Goal: Task Accomplishment & Management: Use online tool/utility

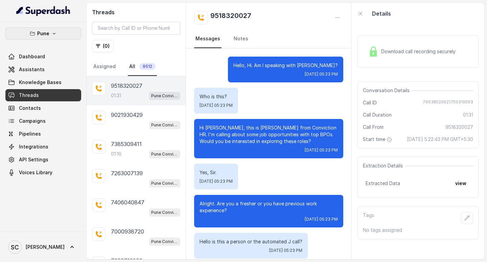
scroll to position [384, 0]
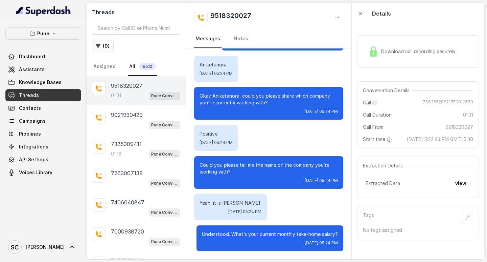
click at [98, 41] on button "( 0 )" at bounding box center [103, 46] width 22 height 12
click at [104, 46] on button "( 0 )" at bounding box center [103, 46] width 22 height 12
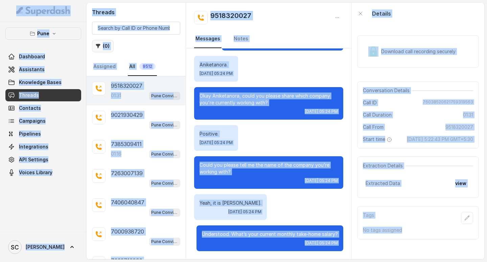
click at [104, 46] on button "( 0 )" at bounding box center [103, 46] width 22 height 12
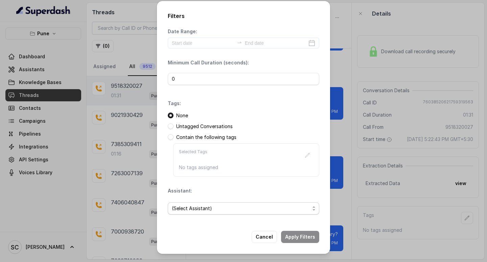
click at [191, 210] on span "(Select Assistant)" at bounding box center [241, 208] width 138 height 8
click at [200, 211] on span "(Select Assistant)" at bounding box center [241, 208] width 138 height 8
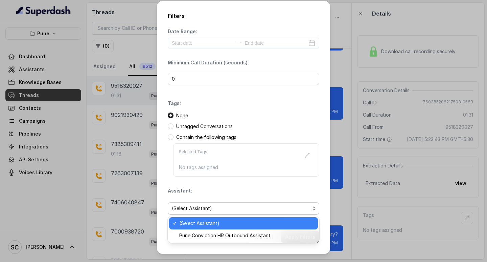
click at [200, 211] on span "(Select Assistant)" at bounding box center [241, 208] width 138 height 8
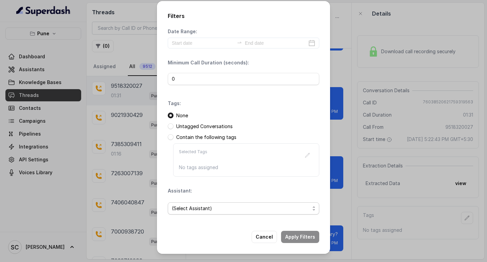
click at [193, 205] on span "(Select Assistant)" at bounding box center [241, 208] width 138 height 8
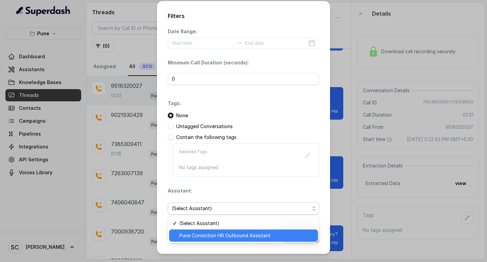
click at [192, 234] on span "Pune Conviction HR Outbound Assistant" at bounding box center [246, 235] width 135 height 8
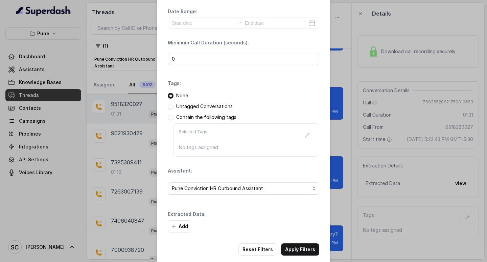
scroll to position [29, 0]
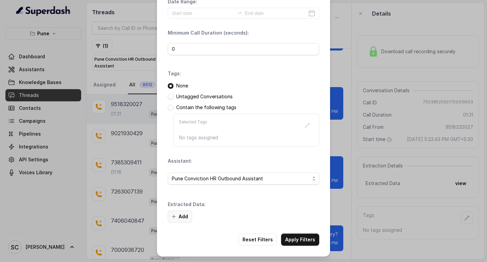
click at [181, 215] on button "Add" at bounding box center [180, 216] width 24 height 12
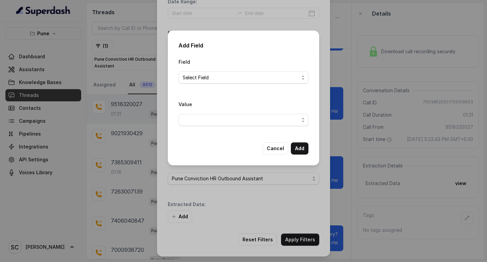
click at [181, 215] on div "Add Field Field Select Field Value Cancel Add" at bounding box center [243, 131] width 487 height 262
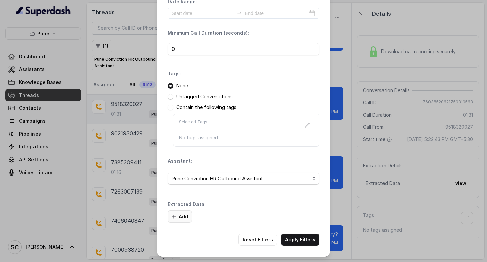
click at [181, 218] on button "Add" at bounding box center [180, 216] width 24 height 12
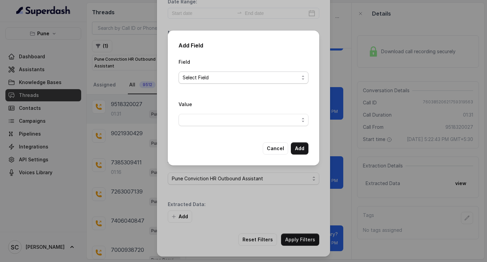
click at [193, 78] on span "Select Field" at bounding box center [241, 77] width 116 height 8
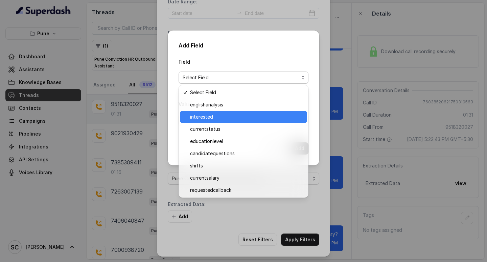
click at [203, 119] on span "interested" at bounding box center [246, 117] width 113 height 8
click at [203, 119] on span "button" at bounding box center [244, 120] width 130 height 12
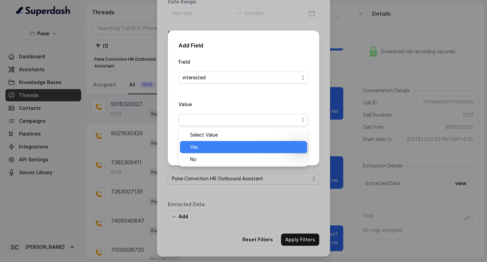
click at [198, 143] on span "Yes" at bounding box center [246, 147] width 113 height 8
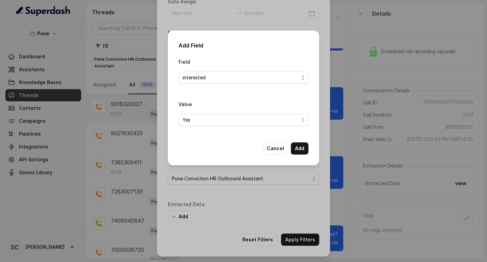
click at [198, 143] on div "Field interested Value Yes Cancel Add" at bounding box center [244, 106] width 130 height 97
click at [298, 145] on button "Add" at bounding box center [300, 148] width 18 height 12
click at [298, 145] on div "Selected Tags No tags assigned" at bounding box center [246, 129] width 146 height 33
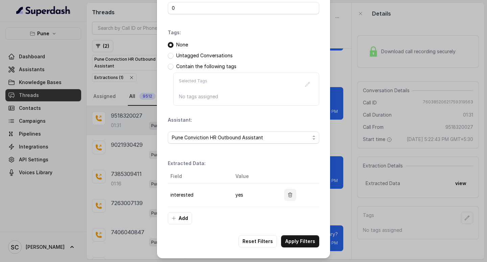
scroll to position [71, 0]
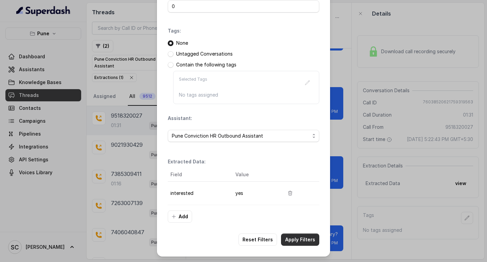
click at [294, 241] on button "Apply Filters" at bounding box center [300, 239] width 38 height 12
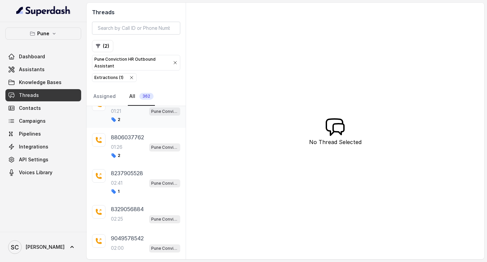
scroll to position [102, 0]
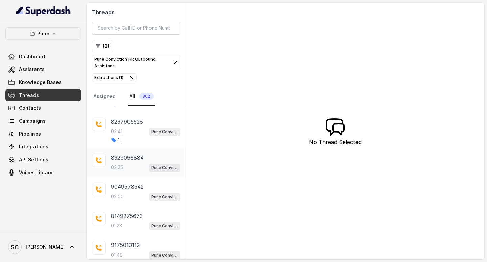
click at [120, 164] on p "02:25" at bounding box center [117, 167] width 12 height 7
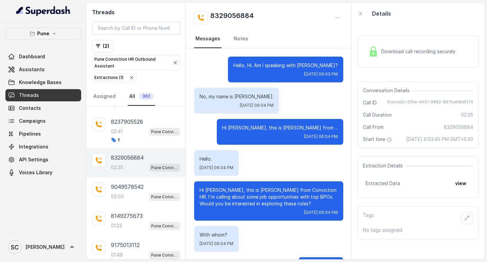
scroll to position [992, 0]
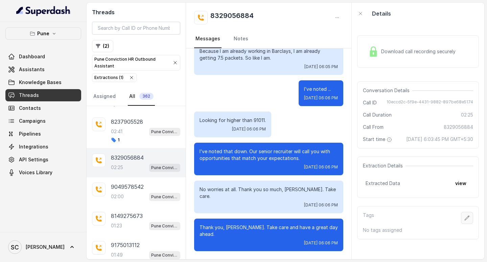
click at [465, 220] on icon "button" at bounding box center [467, 217] width 5 height 5
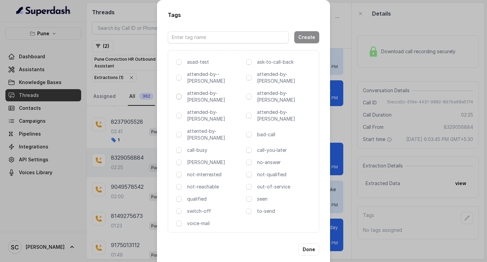
click at [177, 94] on span at bounding box center [178, 96] width 5 height 5
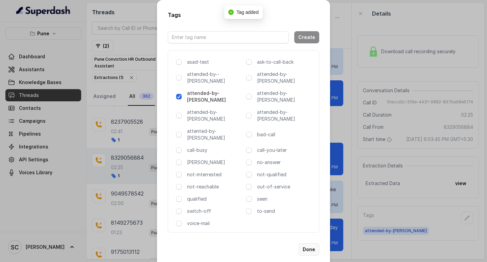
click at [312, 243] on button "Done" at bounding box center [309, 249] width 21 height 12
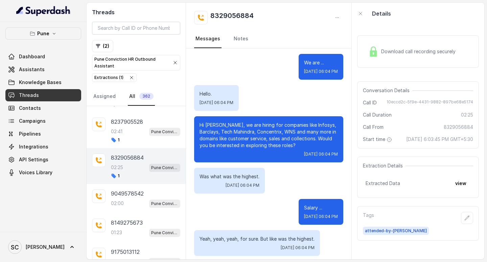
scroll to position [237, 0]
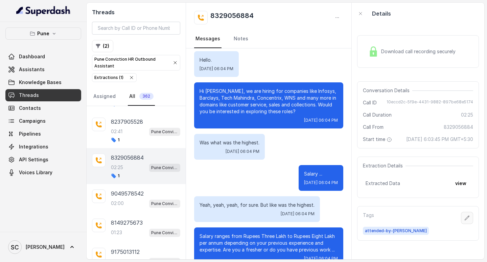
click at [465, 220] on icon "button" at bounding box center [467, 217] width 4 height 4
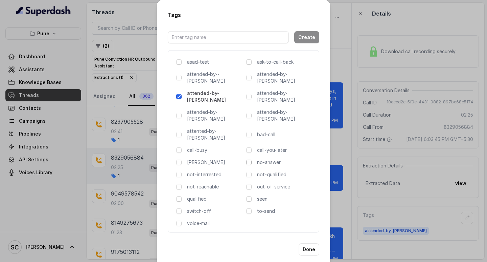
click at [250, 159] on span at bounding box center [248, 161] width 5 height 5
drag, startPoint x: 250, startPoint y: 141, endPoint x: 273, endPoint y: 168, distance: 35.8
click at [250, 159] on span at bounding box center [248, 161] width 5 height 5
click at [289, 159] on p "no-answer" at bounding box center [285, 162] width 57 height 7
click at [249, 159] on span at bounding box center [248, 161] width 5 height 5
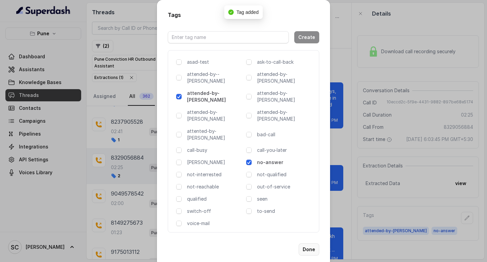
click at [313, 243] on button "Done" at bounding box center [309, 249] width 21 height 12
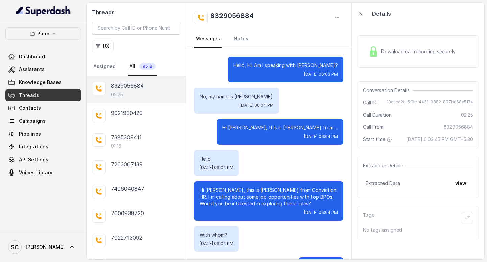
scroll to position [992, 0]
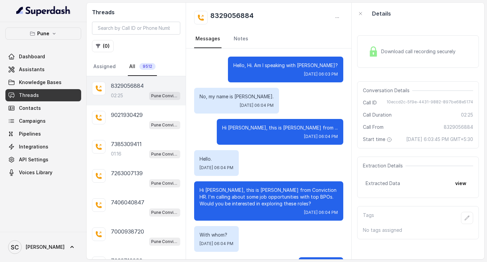
scroll to position [992, 0]
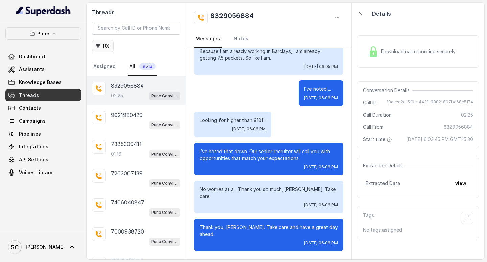
click at [93, 46] on button "( 0 )" at bounding box center [103, 46] width 22 height 12
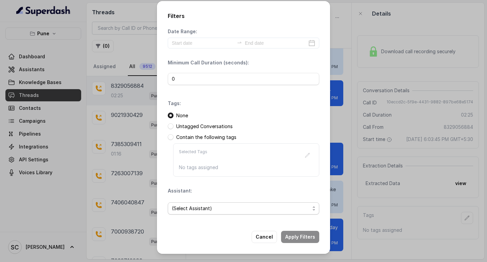
click at [209, 206] on span "(Select Assistant)" at bounding box center [241, 208] width 138 height 8
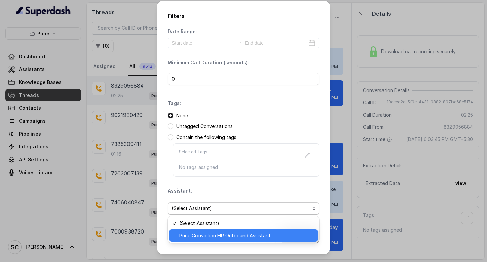
drag, startPoint x: 211, startPoint y: 235, endPoint x: 207, endPoint y: 227, distance: 9.2
click at [210, 236] on span "Pune Conviction HR Outbound Assistant" at bounding box center [246, 235] width 135 height 8
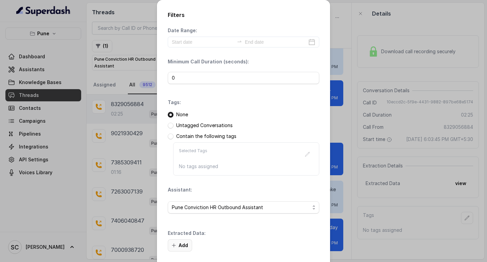
click at [179, 245] on button "Add" at bounding box center [180, 245] width 24 height 12
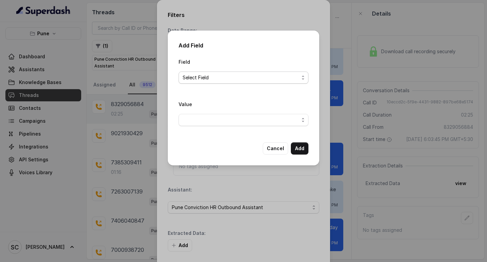
click at [197, 79] on span "Select Field" at bounding box center [241, 77] width 116 height 8
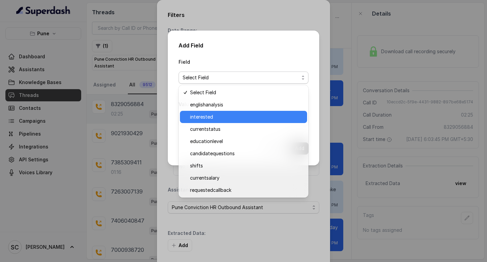
click at [203, 120] on span "interested" at bounding box center [246, 117] width 113 height 8
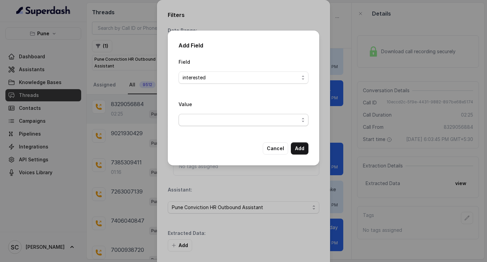
click at [203, 120] on span "button" at bounding box center [244, 120] width 130 height 12
click at [202, 121] on span "button" at bounding box center [244, 120] width 130 height 12
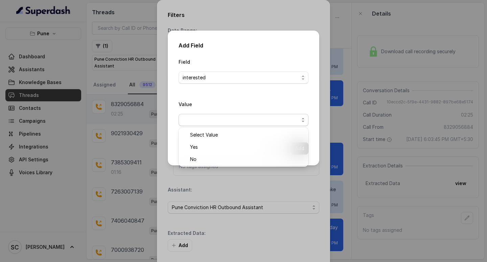
click at [202, 121] on span "button" at bounding box center [244, 120] width 130 height 12
click at [200, 121] on span "button" at bounding box center [244, 120] width 130 height 12
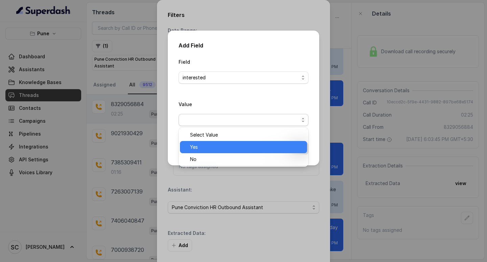
click at [214, 143] on span "Yes" at bounding box center [246, 147] width 113 height 8
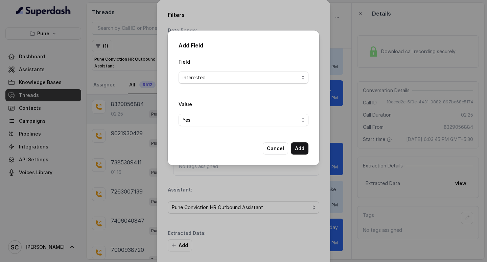
click at [214, 143] on div "Field interested Value Yes Cancel Add" at bounding box center [244, 106] width 130 height 97
click at [303, 147] on button "Add" at bounding box center [300, 148] width 18 height 12
click at [303, 147] on div "Selected Tags No tags assigned" at bounding box center [246, 158] width 146 height 33
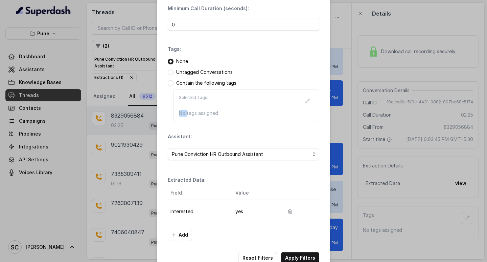
scroll to position [71, 0]
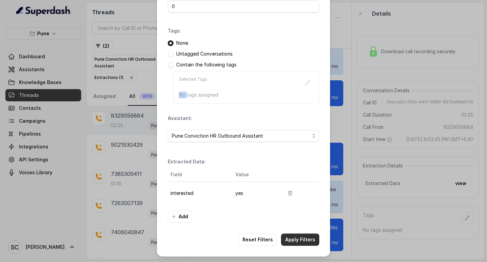
click at [292, 240] on button "Apply Filters" at bounding box center [300, 239] width 38 height 12
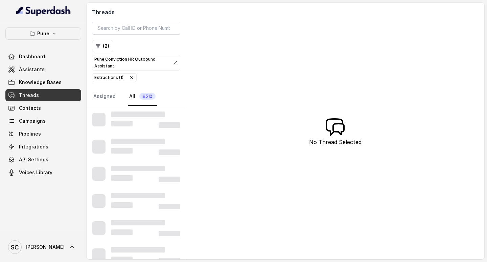
click at [292, 240] on div "Threads ( 2 ) Pune Conviction HR Outbound Assistant Extractions ( 1 ) Assigned …" at bounding box center [286, 131] width 398 height 256
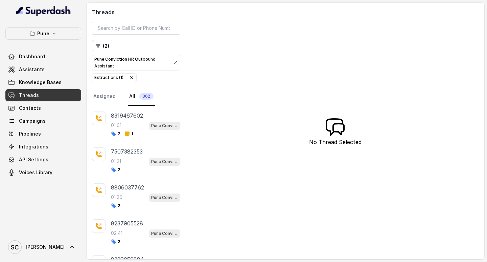
click at [291, 160] on div "Threads ( 2 ) Pune Conviction HR Outbound Assistant Extractions ( 1 ) Assigned …" at bounding box center [286, 131] width 398 height 256
drag, startPoint x: 291, startPoint y: 160, endPoint x: 270, endPoint y: 159, distance: 21.0
click at [291, 160] on div "Threads ( 2 ) Pune Conviction HR Outbound Assistant Extractions ( 1 ) Assigned …" at bounding box center [286, 131] width 398 height 256
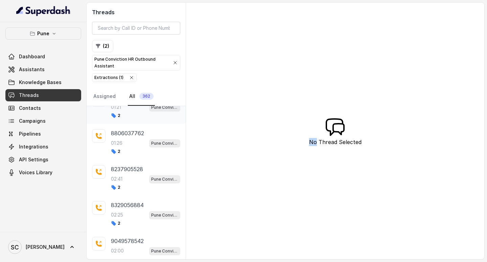
scroll to position [135, 0]
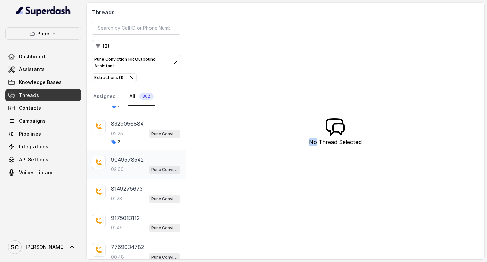
click at [135, 165] on div "02:00 Pune Conviction HR Outbound Assistant" at bounding box center [145, 169] width 69 height 9
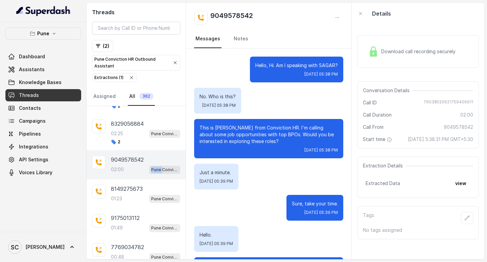
scroll to position [646, 0]
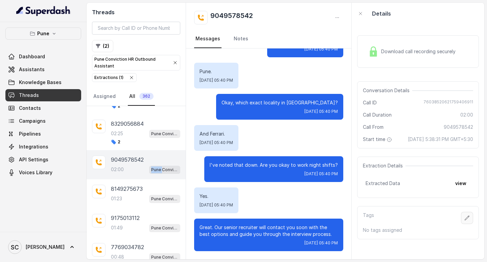
click at [465, 220] on icon "button" at bounding box center [467, 217] width 5 height 5
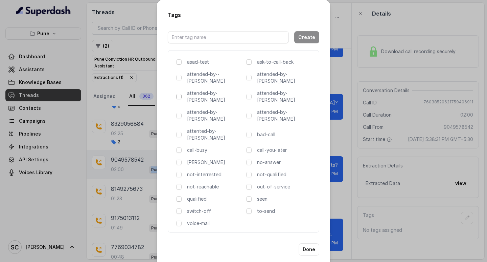
click at [179, 94] on span at bounding box center [178, 96] width 5 height 5
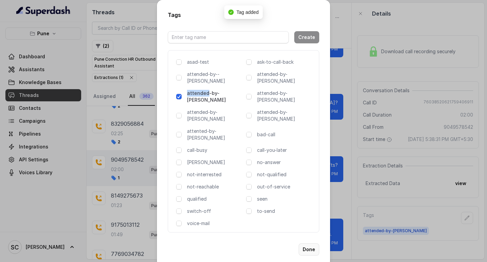
click at [308, 243] on button "Done" at bounding box center [309, 249] width 21 height 12
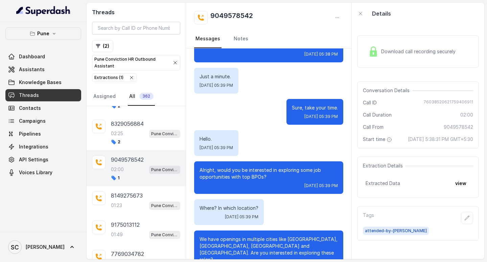
scroll to position [0, 0]
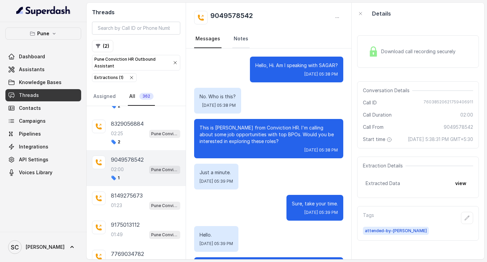
click at [240, 39] on link "Notes" at bounding box center [241, 39] width 17 height 18
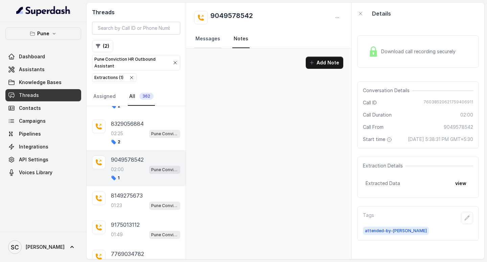
click at [204, 37] on link "Messages" at bounding box center [207, 39] width 27 height 18
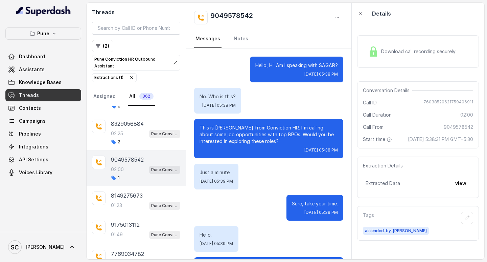
click at [434, 82] on div "Conversation Details Call ID 76038520621759406911 Call Duration 02:00 Call From…" at bounding box center [418, 114] width 122 height 67
click at [465, 220] on icon "button" at bounding box center [467, 217] width 5 height 5
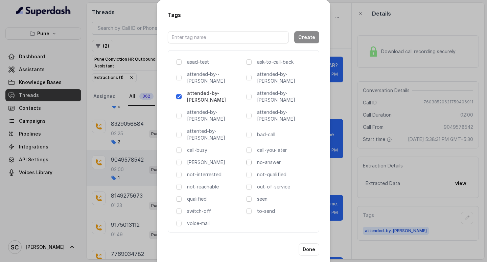
click at [250, 159] on span at bounding box center [248, 161] width 5 height 5
click at [307, 243] on button "Done" at bounding box center [309, 249] width 21 height 12
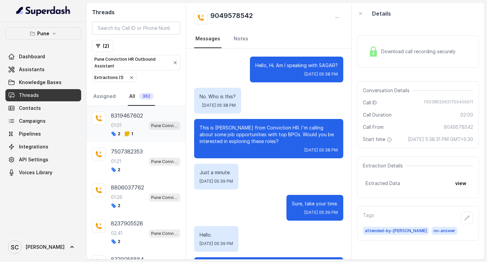
click at [128, 130] on div "8319467602 01:01 Pune Conviction HR Outbound Assistant 2 1" at bounding box center [145, 123] width 69 height 25
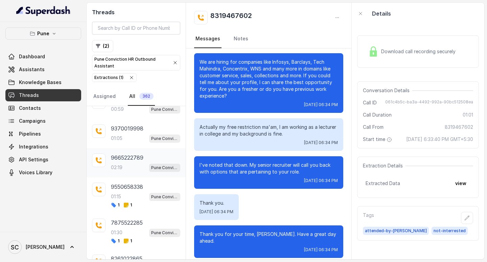
scroll to position [523, 0]
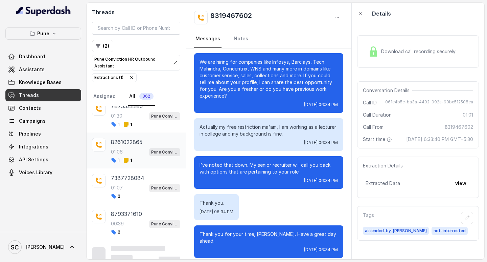
click at [117, 151] on p "01:06" at bounding box center [117, 151] width 12 height 7
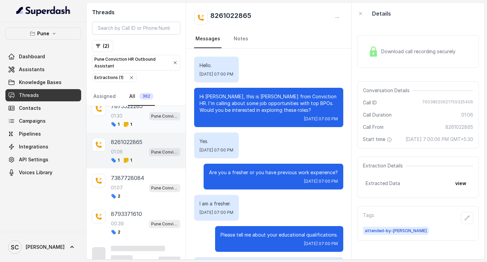
scroll to position [395, 0]
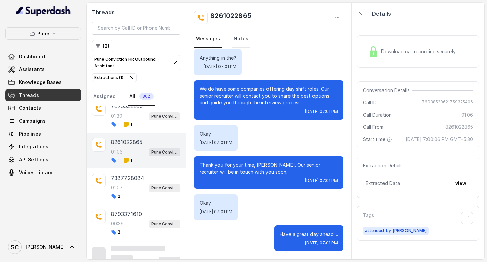
click at [242, 40] on link "Notes" at bounding box center [241, 39] width 17 height 18
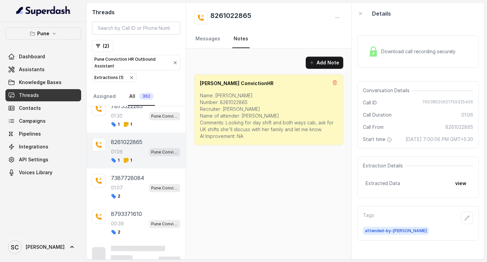
scroll to position [0, 0]
click at [124, 122] on icon at bounding box center [126, 124] width 5 height 5
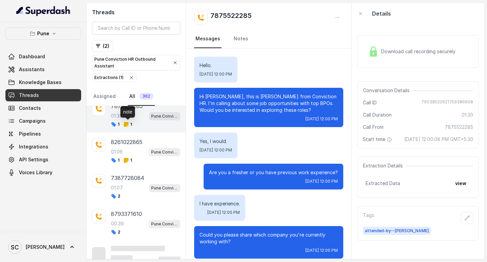
scroll to position [526, 0]
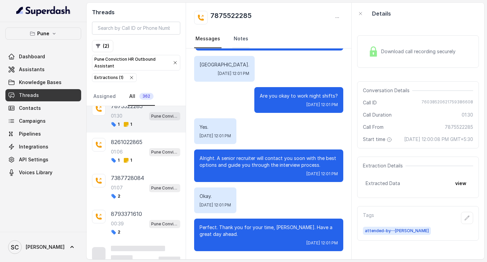
click at [243, 37] on link "Notes" at bounding box center [241, 39] width 17 height 18
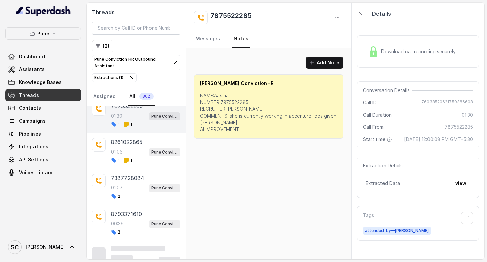
click at [243, 37] on link "Notes" at bounding box center [241, 39] width 17 height 18
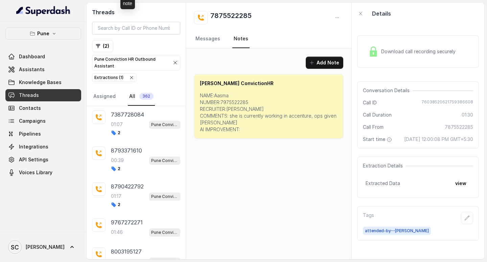
scroll to position [692, 0]
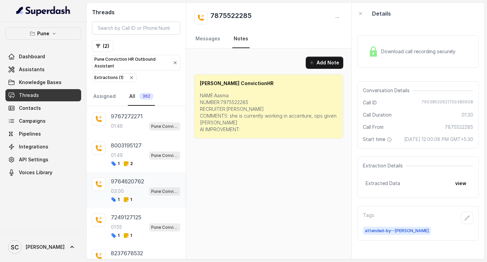
drag, startPoint x: 130, startPoint y: 199, endPoint x: 121, endPoint y: 172, distance: 28.4
click at [128, 198] on span "1" at bounding box center [128, 199] width 8 height 5
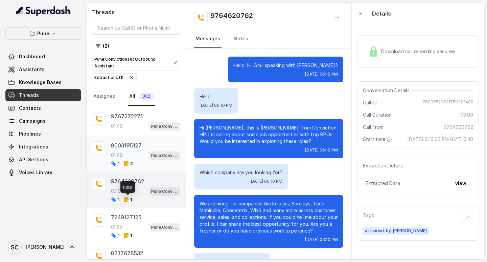
scroll to position [984, 0]
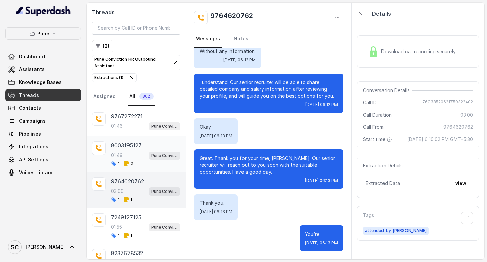
click at [123, 157] on p "01:49" at bounding box center [117, 155] width 12 height 7
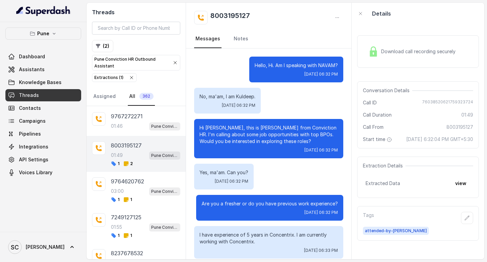
scroll to position [598, 0]
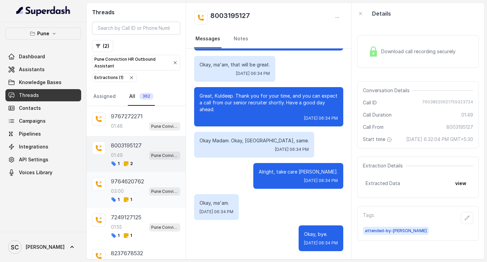
click at [117, 198] on span "1" at bounding box center [115, 199] width 8 height 5
drag, startPoint x: 117, startPoint y: 198, endPoint x: 120, endPoint y: 167, distance: 30.6
click at [117, 197] on span "1" at bounding box center [115, 199] width 8 height 5
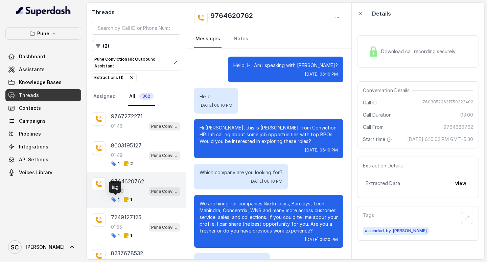
scroll to position [984, 0]
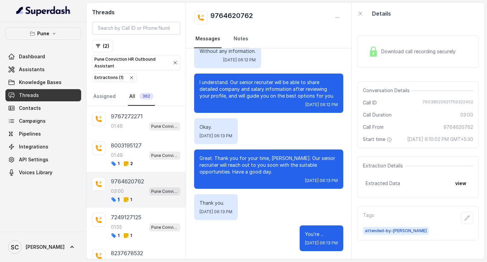
click at [239, 44] on link "Notes" at bounding box center [241, 39] width 17 height 18
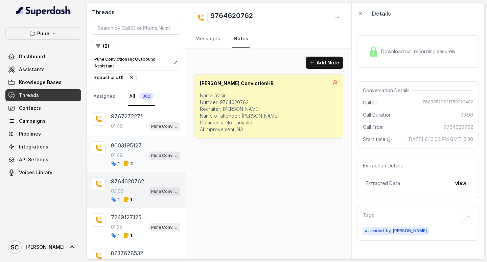
click at [124, 152] on div "01:49 Pune Conviction HR Outbound Assistant" at bounding box center [145, 155] width 69 height 9
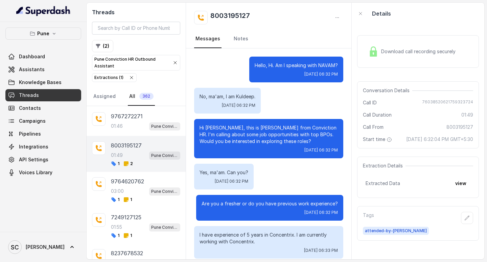
scroll to position [598, 0]
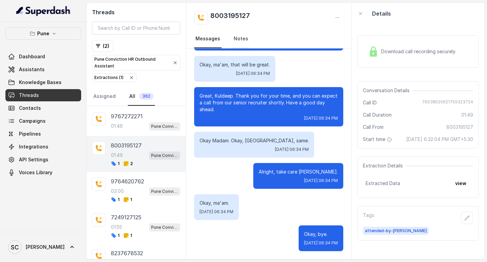
click at [238, 41] on link "Notes" at bounding box center [241, 39] width 17 height 18
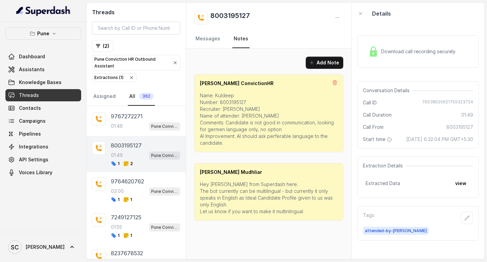
click at [233, 182] on p "Hey Salman - Vivek from Superdash here. The bot currently can be multilingual -…" at bounding box center [269, 198] width 138 height 34
drag, startPoint x: 248, startPoint y: 187, endPoint x: 238, endPoint y: 185, distance: 10.7
click at [238, 185] on p "Hey Salman - Vivek from Superdash here. The bot currently can be multilingual -…" at bounding box center [269, 198] width 138 height 34
click at [127, 238] on icon at bounding box center [126, 235] width 5 height 5
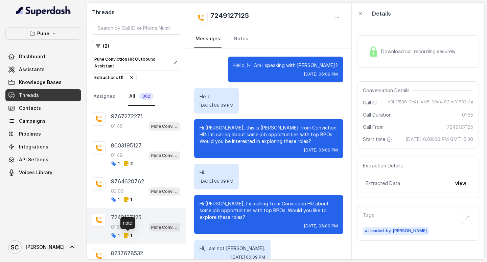
scroll to position [618, 0]
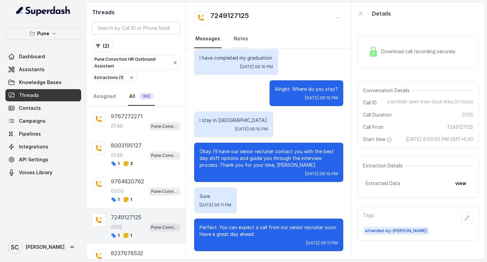
click at [235, 41] on link "Notes" at bounding box center [241, 39] width 17 height 18
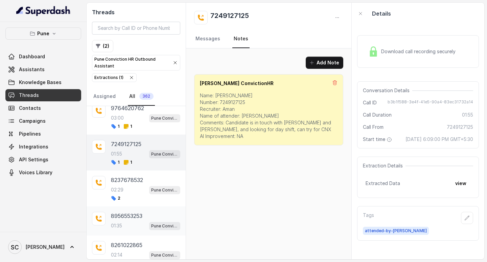
scroll to position [793, 0]
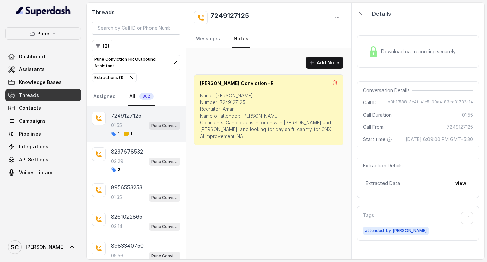
click at [124, 129] on div "01:55 Pune Conviction HR Outbound Assistant" at bounding box center [145, 125] width 69 height 9
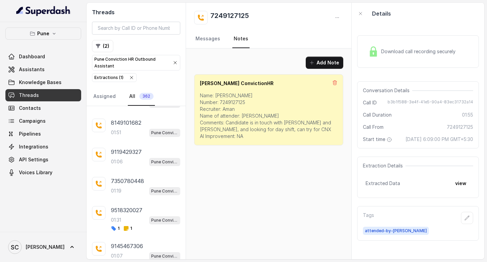
scroll to position [1436, 0]
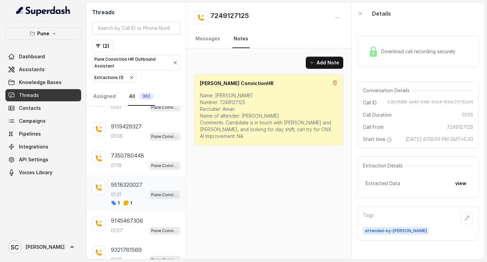
click at [126, 196] on div "01:31 Pune Conviction HR Outbound Assistant" at bounding box center [145, 194] width 69 height 9
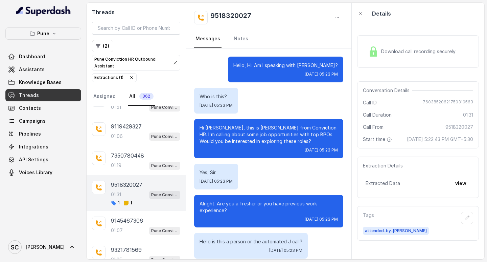
scroll to position [384, 0]
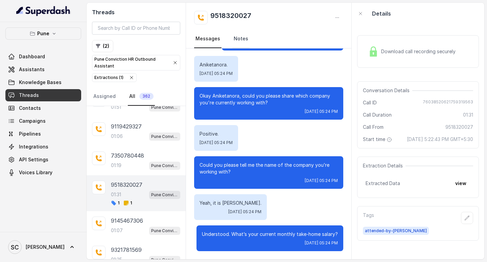
click at [241, 39] on link "Notes" at bounding box center [241, 39] width 17 height 18
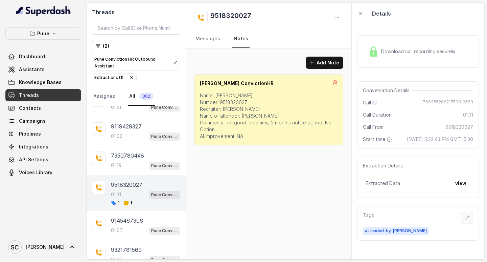
click at [465, 220] on icon "button" at bounding box center [467, 217] width 5 height 5
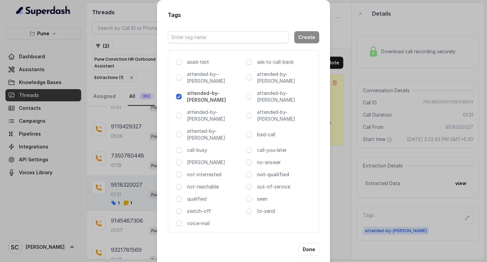
click at [276, 171] on p "not-qualified" at bounding box center [285, 174] width 57 height 7
click at [272, 171] on p "not-qualified" at bounding box center [285, 174] width 57 height 7
click at [309, 243] on button "Done" at bounding box center [309, 249] width 21 height 12
click at [309, 227] on div "Add Note Salman ConvictionHR Name: Aniket Number: 9518320027 Recruiter: Amruta …" at bounding box center [269, 153] width 166 height 211
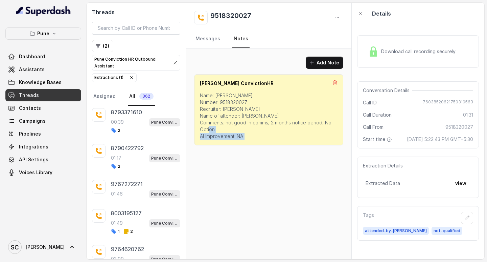
scroll to position [590, 0]
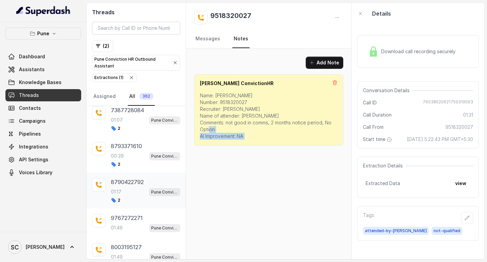
drag, startPoint x: 132, startPoint y: 222, endPoint x: 126, endPoint y: 183, distance: 39.1
click at [132, 221] on div "9767272271 01:46 Pune Conviction HR Outbound Assistant" at bounding box center [145, 223] width 69 height 18
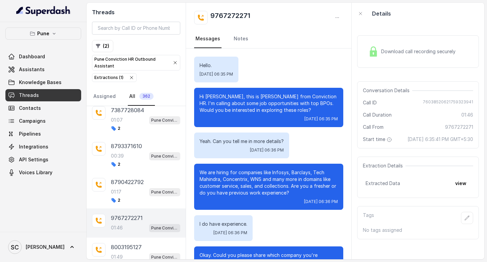
scroll to position [498, 0]
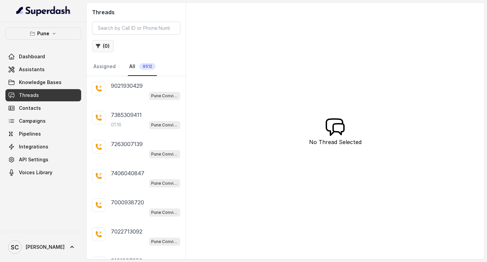
click at [105, 46] on button "( 0 )" at bounding box center [103, 46] width 22 height 12
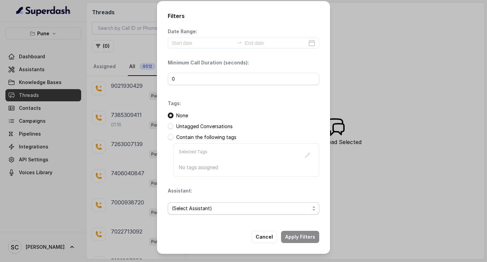
click at [184, 210] on span "(Select Assistant)" at bounding box center [241, 208] width 138 height 8
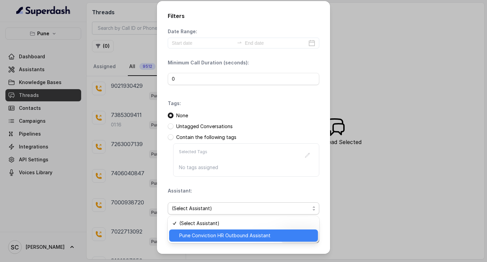
click at [215, 232] on span "Pune Conviction HR Outbound Assistant" at bounding box center [246, 235] width 135 height 8
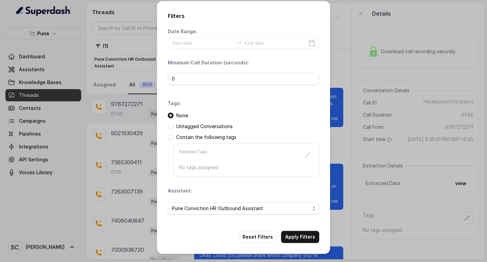
scroll to position [498, 0]
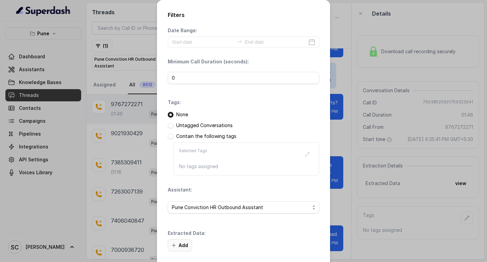
click at [176, 245] on button "Add" at bounding box center [180, 245] width 24 height 12
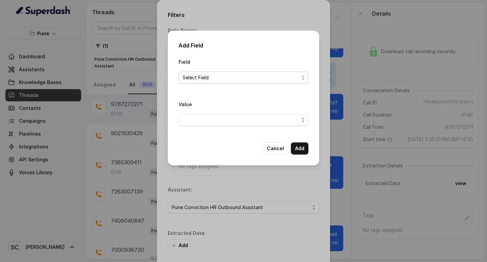
click at [197, 76] on span "Select Field" at bounding box center [241, 77] width 116 height 8
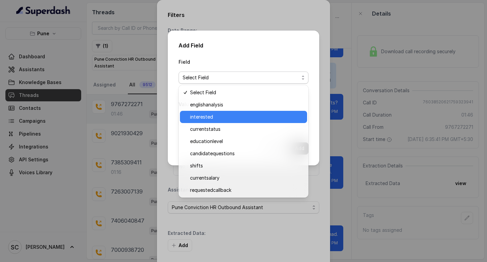
click at [206, 119] on span "interested" at bounding box center [246, 117] width 113 height 8
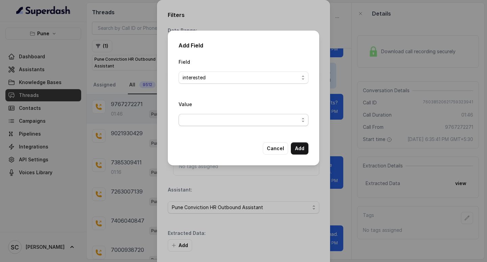
click at [199, 120] on span "button" at bounding box center [244, 120] width 130 height 12
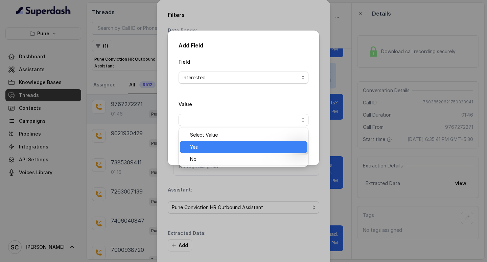
click at [204, 145] on span "Yes" at bounding box center [246, 147] width 113 height 8
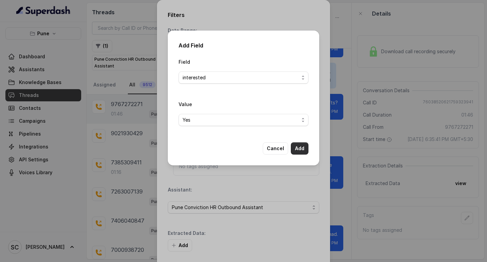
click at [303, 148] on button "Add" at bounding box center [300, 148] width 18 height 12
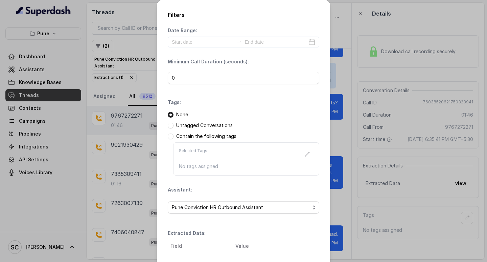
scroll to position [71, 0]
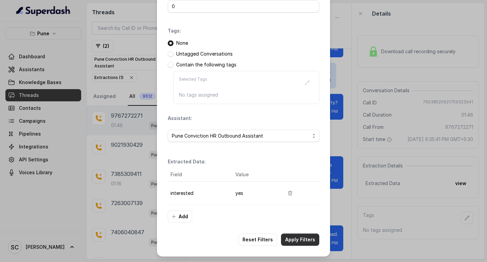
click at [298, 238] on button "Apply Filters" at bounding box center [300, 239] width 38 height 12
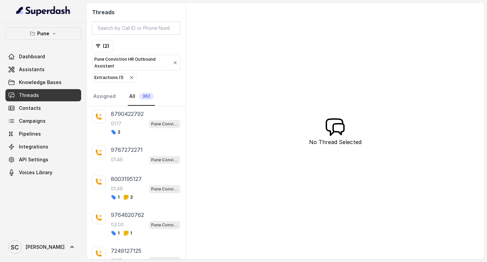
scroll to position [673, 0]
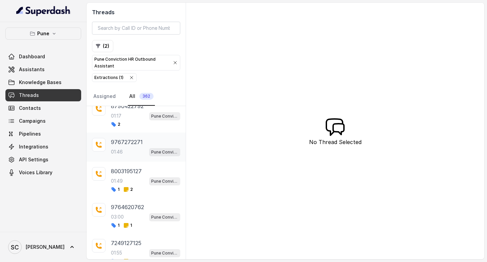
click at [123, 153] on p "01:46" at bounding box center [117, 151] width 12 height 7
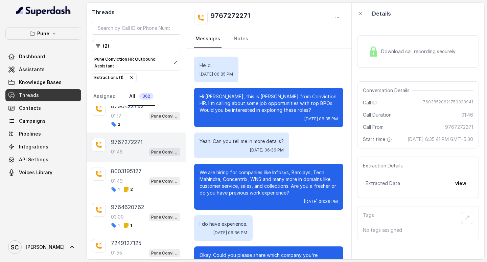
scroll to position [498, 0]
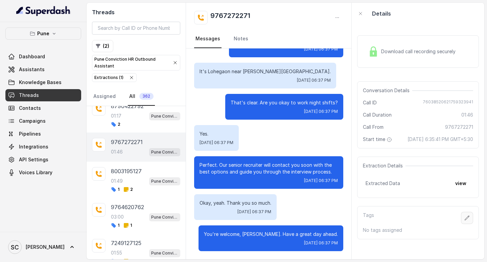
click at [466, 224] on button "button" at bounding box center [467, 218] width 12 height 12
click at [464, 224] on button "button" at bounding box center [467, 218] width 12 height 12
click at [465, 220] on icon "button" at bounding box center [467, 217] width 5 height 5
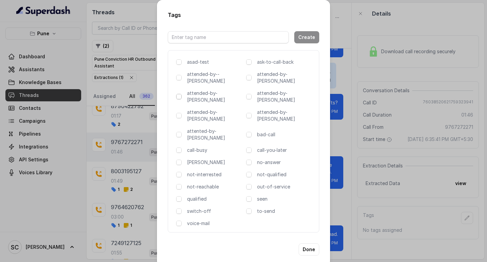
click at [178, 94] on span at bounding box center [178, 96] width 5 height 5
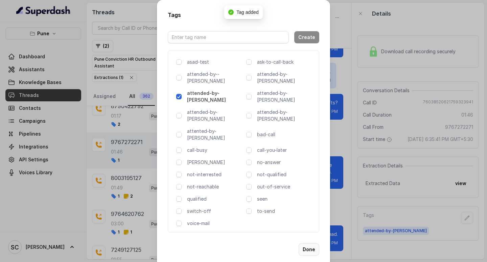
click at [308, 243] on button "Done" at bounding box center [309, 249] width 21 height 12
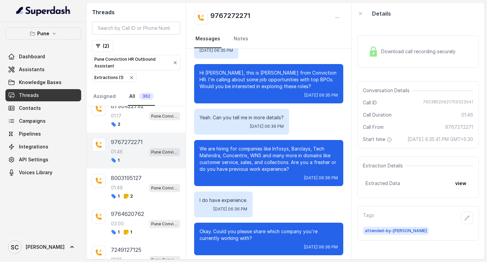
scroll to position [0, 0]
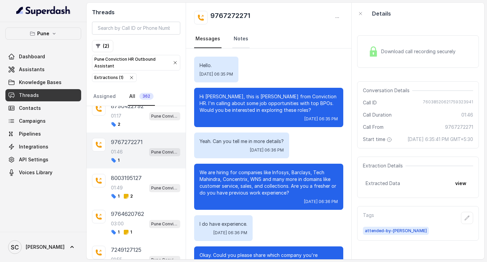
click at [239, 39] on link "Notes" at bounding box center [241, 39] width 17 height 18
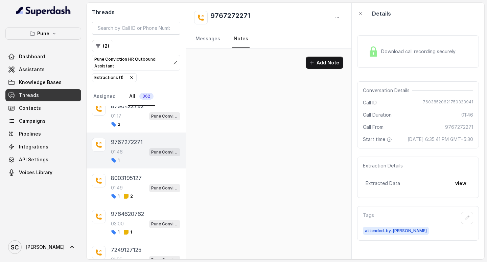
click at [238, 39] on link "Notes" at bounding box center [241, 39] width 17 height 18
click at [214, 43] on link "Messages" at bounding box center [207, 39] width 27 height 18
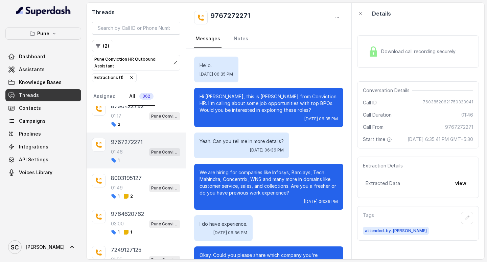
click at [250, 109] on p "Hi [PERSON_NAME], this is [PERSON_NAME] from Conviction HR. I'm calling about s…" at bounding box center [269, 103] width 138 height 20
click at [263, 16] on div "9767272271" at bounding box center [268, 18] width 149 height 14
click at [214, 17] on h2 "9767272271" at bounding box center [231, 18] width 40 height 14
drag, startPoint x: 212, startPoint y: 15, endPoint x: 246, endPoint y: 13, distance: 34.6
drag, startPoint x: 246, startPoint y: 13, endPoint x: 210, endPoint y: 15, distance: 35.9
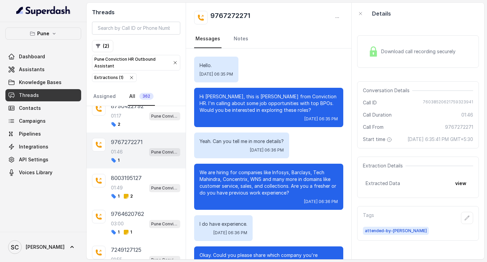
drag, startPoint x: 210, startPoint y: 15, endPoint x: 254, endPoint y: 14, distance: 43.3
drag, startPoint x: 254, startPoint y: 14, endPoint x: 225, endPoint y: 15, distance: 28.4
click at [258, 15] on div "9767272271" at bounding box center [268, 18] width 149 height 14
drag, startPoint x: 258, startPoint y: 15, endPoint x: 243, endPoint y: 16, distance: 14.9
click at [243, 16] on h2 "9767272271" at bounding box center [231, 18] width 40 height 14
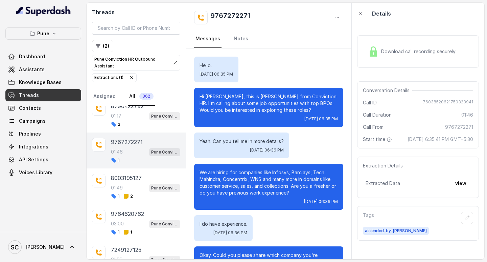
click at [243, 16] on h2 "9767272271" at bounding box center [231, 18] width 40 height 14
copy div "9767272271"
click at [269, 16] on div "9767272271" at bounding box center [268, 18] width 149 height 14
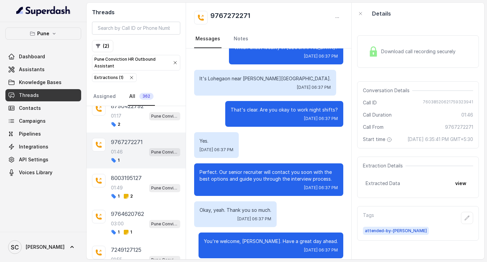
scroll to position [498, 0]
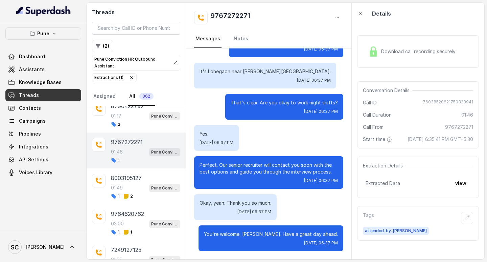
click at [256, 234] on p "You're welcome, [PERSON_NAME]. Have a great day ahead." at bounding box center [271, 233] width 134 height 7
click at [272, 232] on p "You're welcome, [PERSON_NAME]. Have a great day ahead." at bounding box center [271, 233] width 134 height 7
click at [265, 233] on p "You're welcome, Vedmitra. Have a great day ahead." at bounding box center [271, 233] width 134 height 7
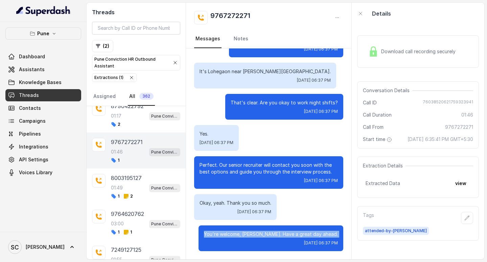
click at [265, 233] on p "You're welcome, Vedmitra. Have a great day ahead." at bounding box center [271, 233] width 134 height 7
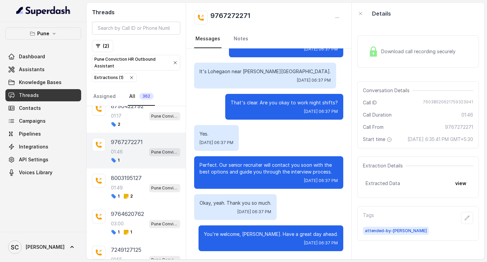
click at [262, 214] on div "Okay, yeah. Thank you so much. Wed, Oct 1, 2025, 06:37 PM" at bounding box center [235, 207] width 83 height 26
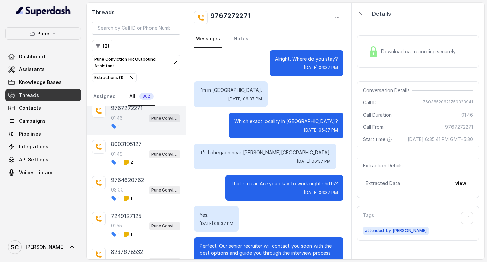
scroll to position [396, 0]
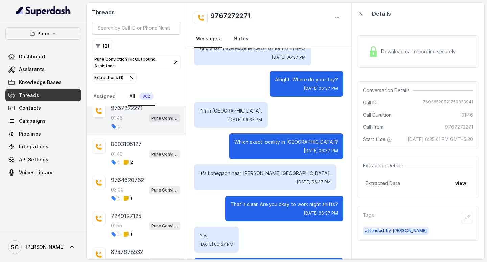
click at [233, 36] on link "Notes" at bounding box center [241, 39] width 17 height 18
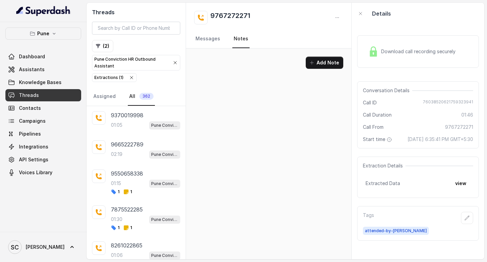
scroll to position [474, 0]
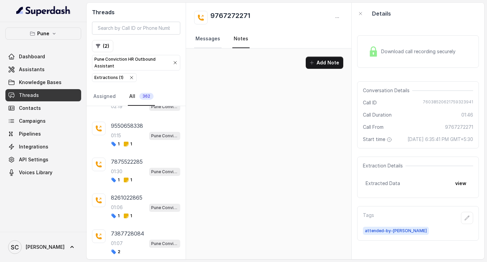
click at [204, 40] on link "Messages" at bounding box center [207, 39] width 27 height 18
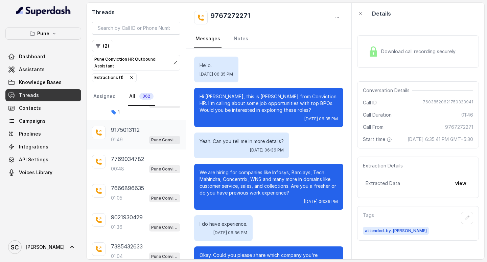
scroll to position [169, 0]
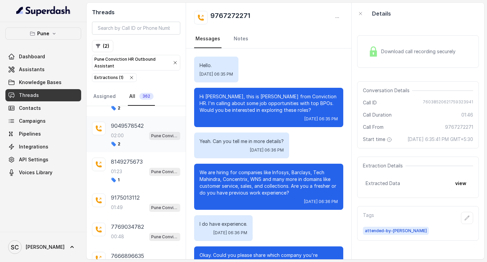
click at [119, 127] on p "9049578542" at bounding box center [127, 126] width 33 height 8
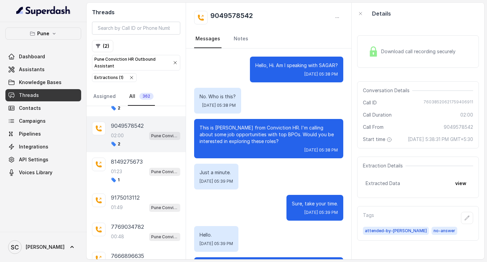
scroll to position [646, 0]
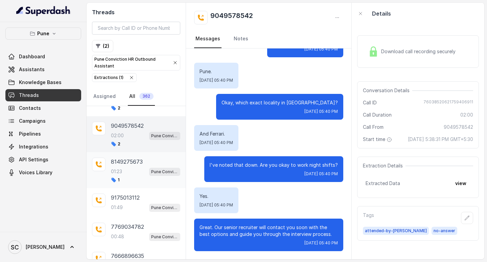
click at [131, 165] on p "8149275673" at bounding box center [127, 161] width 32 height 8
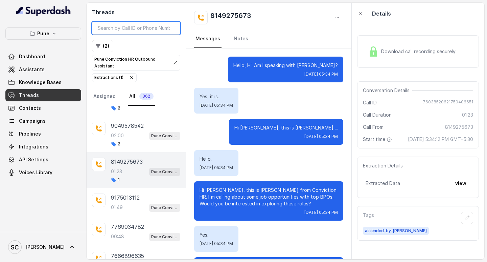
click at [128, 26] on input "search" at bounding box center [136, 28] width 88 height 13
click at [134, 27] on input "search" at bounding box center [136, 28] width 88 height 13
paste input "9767272271"
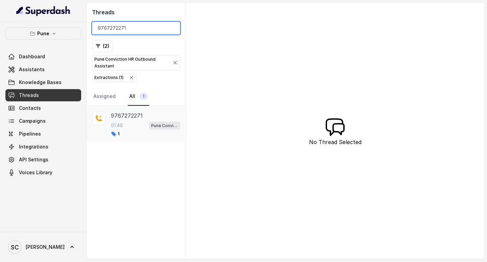
type input "9767272271"
click at [112, 113] on p "9767272271" at bounding box center [127, 115] width 32 height 8
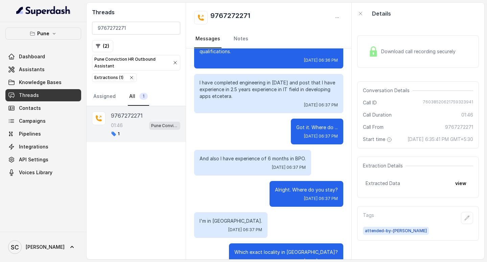
scroll to position [227, 0]
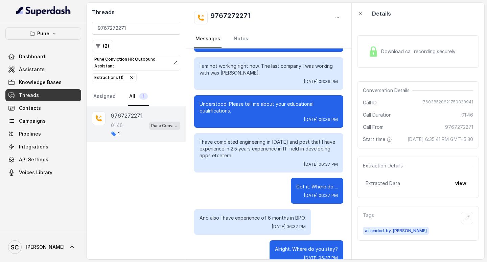
click at [377, 138] on span "Start time" at bounding box center [378, 139] width 30 height 7
click at [374, 134] on div "Conversation Details Call ID 76038520621759323941 Call Duration 01:46 Call From…" at bounding box center [418, 114] width 122 height 67
click at [130, 111] on div "9767272271 01:46 Pune Conviction HR Outbound Assistant 1" at bounding box center [136, 124] width 99 height 36
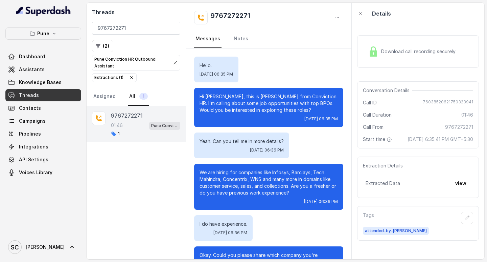
click at [311, 57] on div "Hello. Wed, Oct 1, 2025, 06:35 PM" at bounding box center [268, 70] width 149 height 26
click at [362, 222] on div "Tags attended-by-amruta" at bounding box center [418, 223] width 122 height 35
click at [363, 220] on div "Tags attended-by-amruta" at bounding box center [418, 223] width 122 height 35
click at [377, 223] on div "Tags" at bounding box center [418, 218] width 110 height 12
drag, startPoint x: 354, startPoint y: 157, endPoint x: 351, endPoint y: 155, distance: 3.5
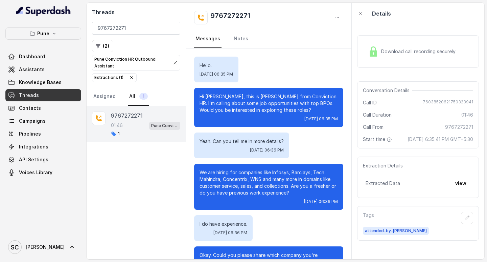
click at [353, 157] on div "Download call recording securely Conversation Details Call ID 76038520621759323…" at bounding box center [418, 141] width 133 height 235
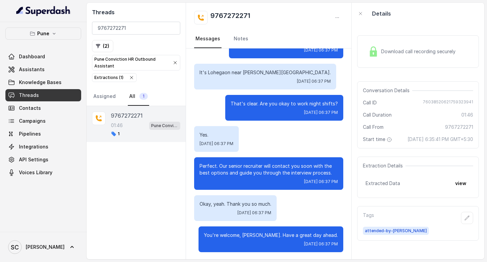
scroll to position [498, 0]
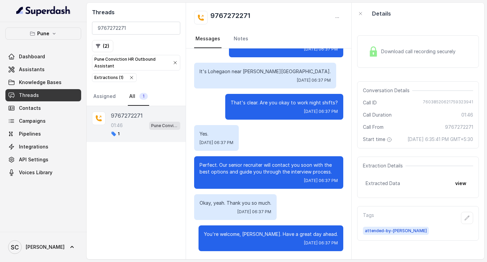
click at [305, 167] on p "Perfect. Our senior recruiter will contact you soon with the best options and g…" at bounding box center [269, 168] width 138 height 14
click at [195, 158] on div "Perfect. Our senior recruiter will contact you soon with the best options and g…" at bounding box center [268, 172] width 149 height 32
click at [241, 40] on link "Notes" at bounding box center [241, 39] width 17 height 18
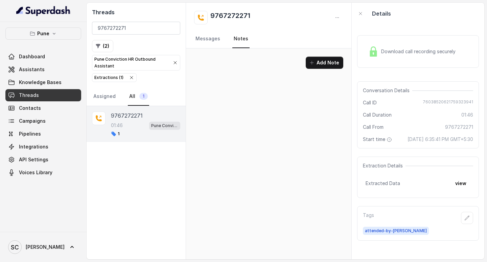
scroll to position [0, 0]
click at [320, 59] on button "Add Note" at bounding box center [325, 63] width 38 height 12
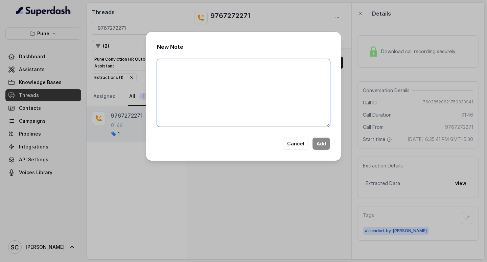
click at [190, 70] on textarea at bounding box center [243, 93] width 173 height 68
paste textarea "9767272271"
type textarea "9"
paste textarea "9767272271"
type textarea "9"
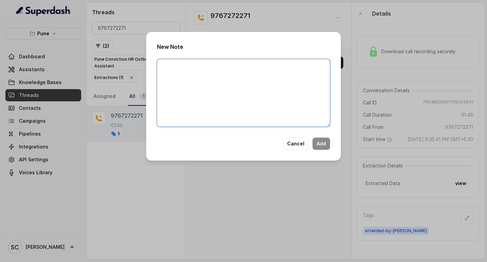
click at [172, 66] on textarea at bounding box center [243, 93] width 173 height 68
paste textarea "Name Number Recruiter Name of attender Comments AI Improvement"
drag, startPoint x: 183, startPoint y: 64, endPoint x: 172, endPoint y: 68, distance: 11.3
click at [181, 64] on textarea "Name Number Recruiter Name of attender Comments AI Improvement" at bounding box center [243, 93] width 173 height 68
type textarea "Name: Number Recruiter Name of attender Comments AI Improvement"
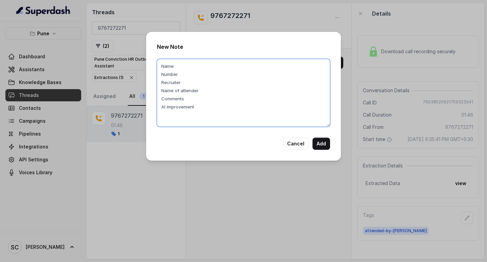
click at [183, 106] on textarea "Name: Number Recruiter Name of attender Comments AI Improvement" at bounding box center [243, 93] width 173 height 68
paste textarea "Name"
paste textarea "Number"
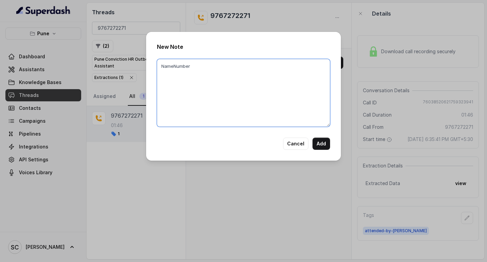
type textarea "NameNumber"
click at [86, 68] on div "New Note NameNumber Cancel Add" at bounding box center [243, 131] width 487 height 262
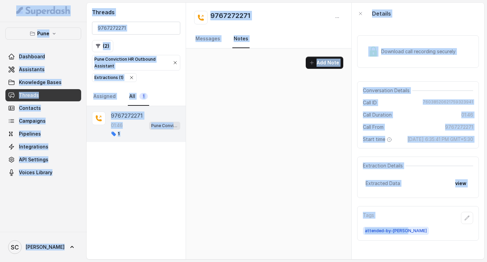
click at [252, 77] on div "Add Note" at bounding box center [269, 65] width 166 height 34
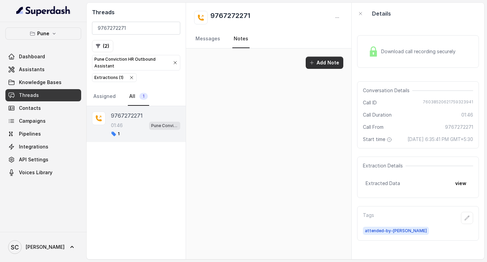
click at [316, 61] on button "Add Note" at bounding box center [325, 63] width 38 height 12
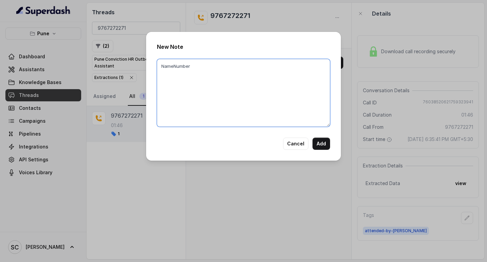
click at [192, 84] on textarea "NameNumber" at bounding box center [243, 93] width 173 height 68
click at [219, 87] on textarea at bounding box center [243, 93] width 173 height 68
paste textarea "Name Number Recruiter Name of attender Comments AI Improvement"
click at [174, 65] on textarea "Name Number Recruiter Name of attender Comments AI Improvement" at bounding box center [243, 93] width 173 height 68
click at [178, 74] on textarea "Name: Vedmitra Number Recruiter Name of attender Comments AI Improvement" at bounding box center [243, 93] width 173 height 68
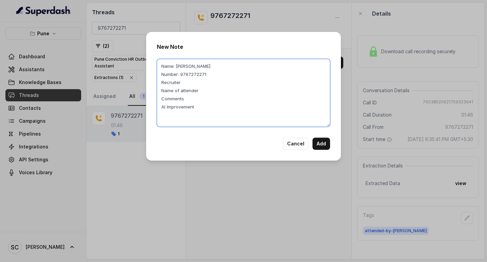
click at [184, 87] on textarea "Name: Vedmitra Number: 9767272271 Recruiter Name of attender Comments AI Improv…" at bounding box center [243, 93] width 173 height 68
click at [183, 84] on textarea "Name: Vedmitra Number: 9767272271 Recruiter Name of attender Comments AI Improv…" at bounding box center [243, 93] width 173 height 68
click at [206, 89] on textarea "Name: Vedmitra Number: 9767272271 Recruiter: Amruta Name of attender Comments A…" at bounding box center [243, 93] width 173 height 68
click at [191, 96] on textarea "Name: Vedmitra Number: 9767272271 Recruiter: Amruta Name of attender: Amruta Co…" at bounding box center [243, 93] width 173 height 68
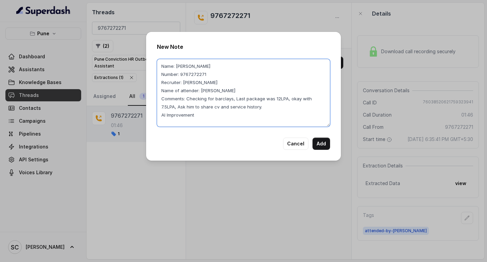
click at [189, 98] on textarea "Name: Vedmitra Number: 9767272271 Recruiter: Amruta Name of attender: Amruta Co…" at bounding box center [243, 93] width 173 height 68
click at [197, 114] on textarea "Name: Vedmitra Number: 9767272271 Recruiter: Amruta Name of attender: Amruta Co…" at bounding box center [243, 93] width 173 height 68
type textarea "Name: Vedmitra Number: 9767272271 Recruiter: Amruta Name of attender: Amruta Co…"
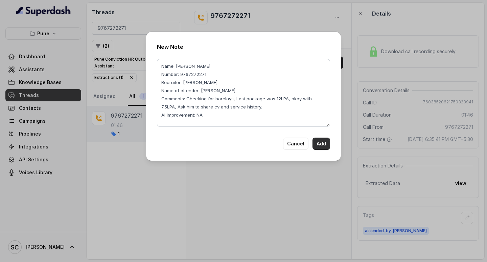
click at [323, 145] on button "Add" at bounding box center [322, 143] width 18 height 12
click at [317, 141] on button "Add" at bounding box center [322, 143] width 18 height 12
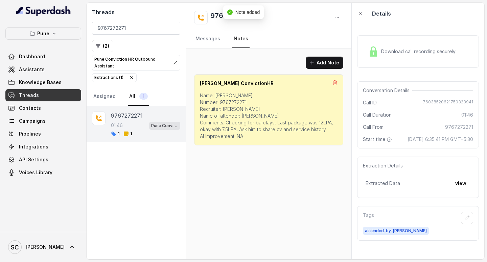
click at [284, 178] on div "Add Note Salman ConvictionHR Name: Vedmitra Number: 9767272271 Recruiter: Amrut…" at bounding box center [269, 153] width 166 height 211
click at [282, 178] on div "Add Note Salman ConvictionHR Name: Vedmitra Number: 9767272271 Recruiter: Amrut…" at bounding box center [269, 153] width 166 height 211
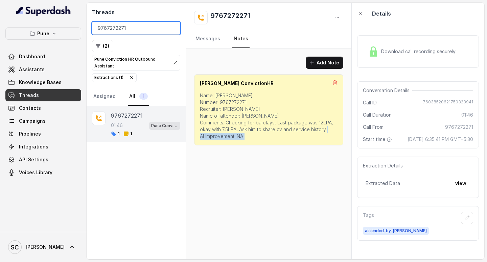
click at [173, 27] on input "9767272271" at bounding box center [136, 28] width 88 height 13
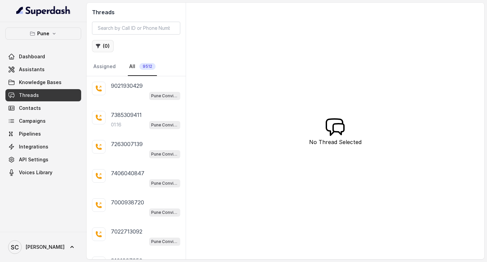
click at [104, 45] on button "( 0 )" at bounding box center [103, 46] width 22 height 12
click at [103, 47] on button "( 0 )" at bounding box center [103, 46] width 22 height 12
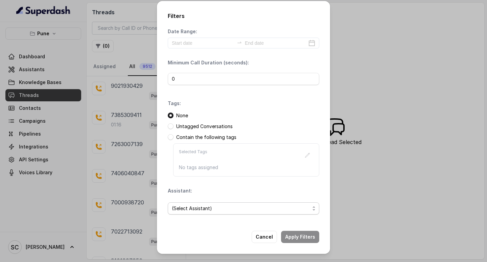
click at [193, 206] on span "(Select Assistant)" at bounding box center [241, 208] width 138 height 8
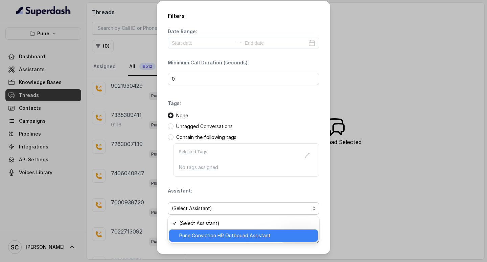
click at [197, 232] on span "Pune Conviction HR Outbound Assistant" at bounding box center [246, 235] width 135 height 8
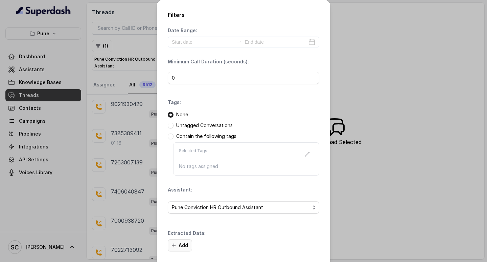
click at [178, 244] on button "Add" at bounding box center [180, 245] width 24 height 12
click at [181, 245] on button "Add" at bounding box center [180, 245] width 24 height 12
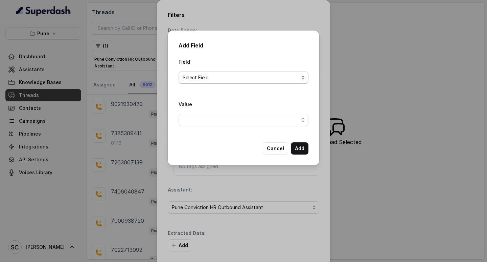
click at [199, 80] on span "Select Field" at bounding box center [241, 77] width 116 height 8
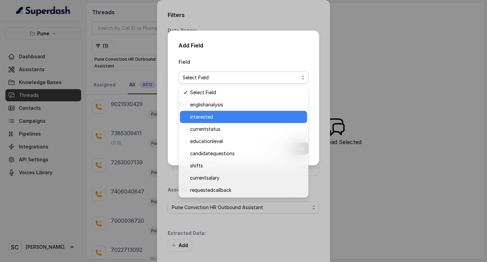
click at [203, 115] on span "interested" at bounding box center [246, 117] width 113 height 8
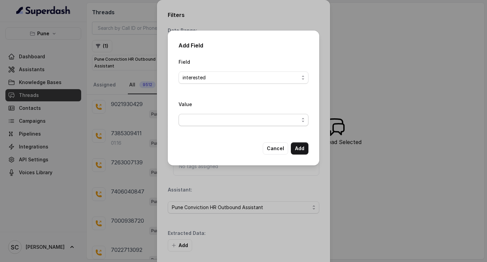
click at [199, 111] on div "Value" at bounding box center [244, 113] width 130 height 26
click at [199, 121] on span "button" at bounding box center [244, 120] width 130 height 12
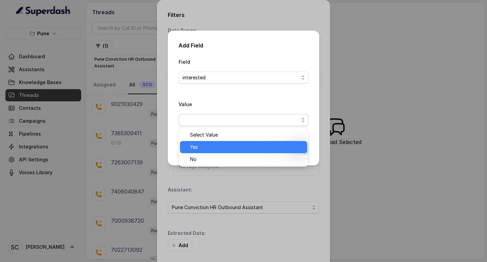
click at [195, 145] on span "Yes" at bounding box center [246, 147] width 113 height 8
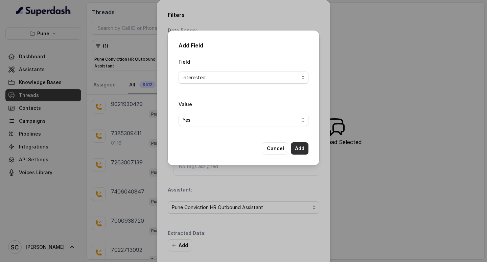
click at [300, 149] on button "Add" at bounding box center [300, 148] width 18 height 12
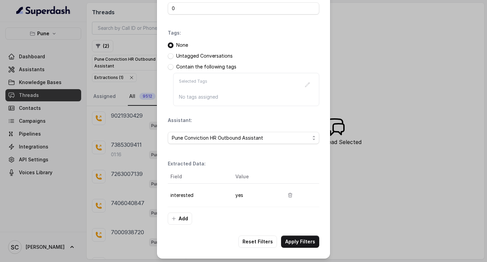
scroll to position [71, 0]
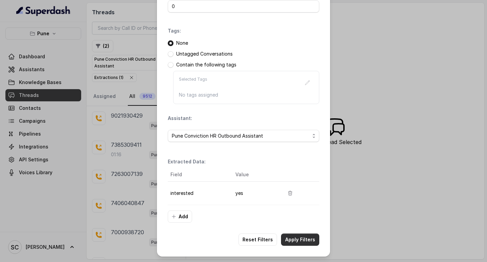
click at [293, 236] on button "Apply Filters" at bounding box center [300, 239] width 38 height 12
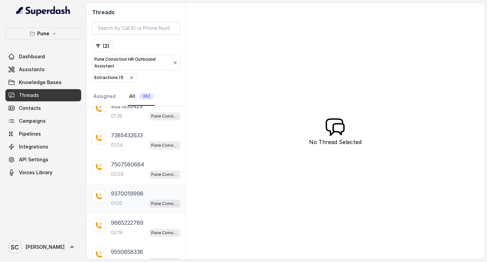
scroll to position [294, 0]
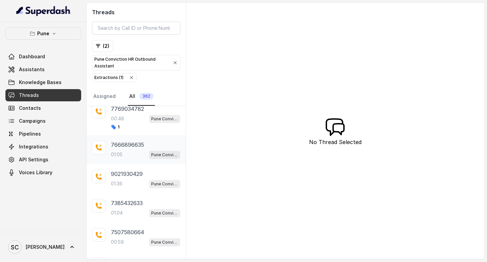
click at [131, 150] on div "01:05 Pune Conviction HR Outbound Assistant" at bounding box center [145, 154] width 69 height 9
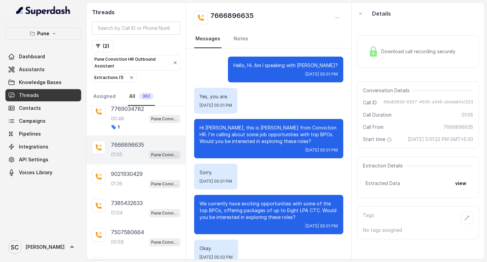
scroll to position [290, 0]
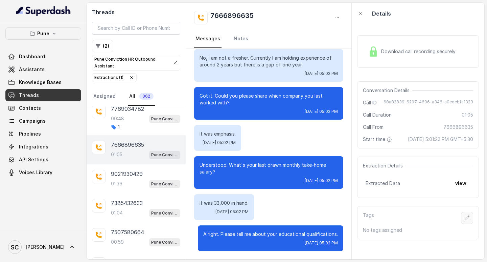
click at [465, 220] on icon "button" at bounding box center [467, 217] width 5 height 5
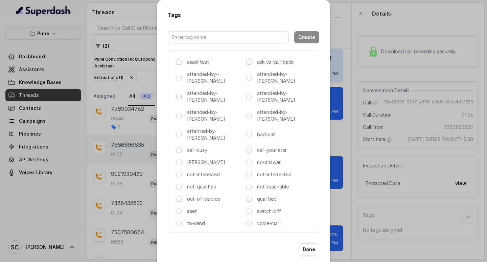
click at [177, 94] on span at bounding box center [178, 96] width 5 height 5
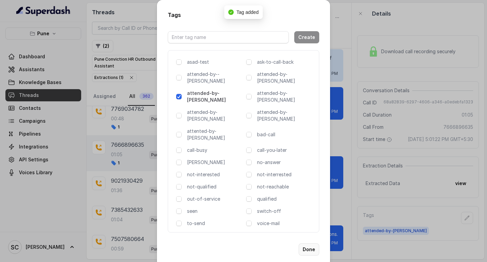
click at [311, 243] on button "Done" at bounding box center [309, 249] width 21 height 12
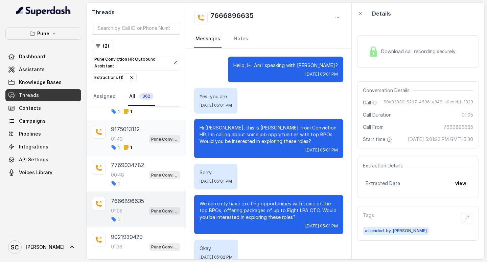
scroll to position [226, 0]
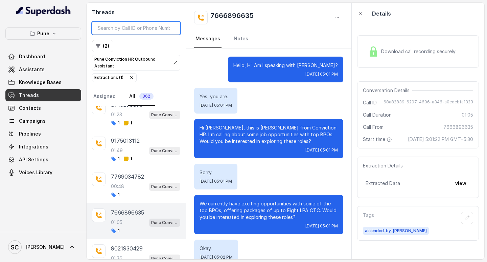
click at [130, 26] on input "search" at bounding box center [136, 28] width 88 height 13
click at [465, 220] on icon "button" at bounding box center [467, 217] width 5 height 5
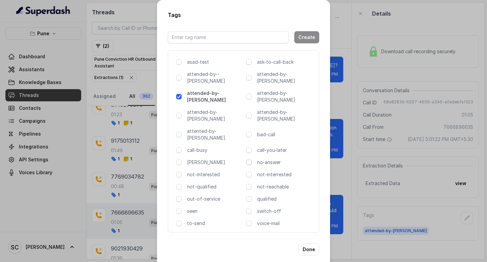
click at [249, 159] on span at bounding box center [248, 161] width 5 height 5
click at [307, 243] on button "Done" at bounding box center [309, 249] width 21 height 12
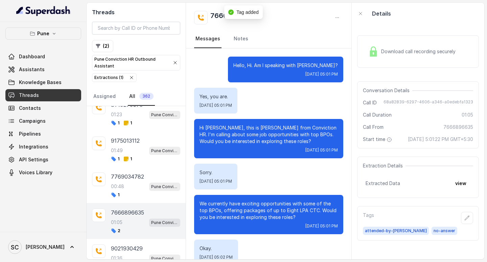
click at [212, 14] on h2 "7666896635" at bounding box center [232, 18] width 43 height 14
copy h2 "7666896635"
click at [225, 69] on div "Hello, Hi. Am I speaking with Kiran? Thu, Oct 2, 2025, 05:01 PM" at bounding box center [268, 70] width 149 height 26
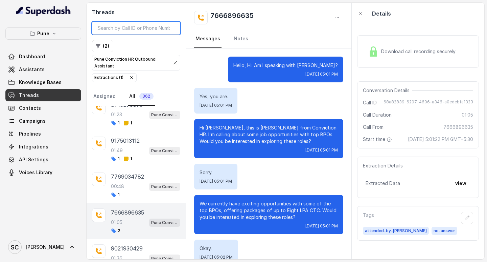
click at [133, 26] on input "search" at bounding box center [136, 28] width 88 height 13
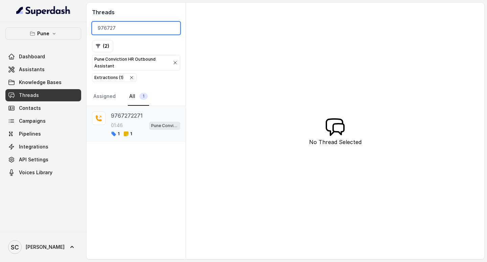
type input "976727"
click at [128, 109] on div "9767272271 01:46 Pune Conviction HR Outbound Assistant 1 1" at bounding box center [136, 124] width 99 height 36
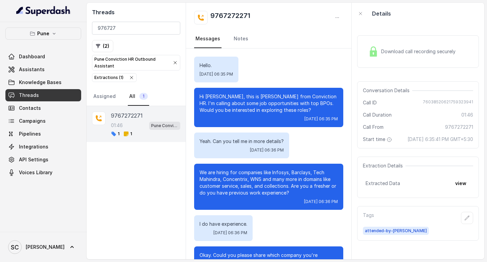
scroll to position [498, 0]
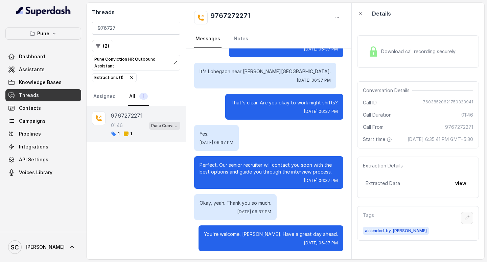
click at [465, 220] on icon "button" at bounding box center [467, 217] width 5 height 5
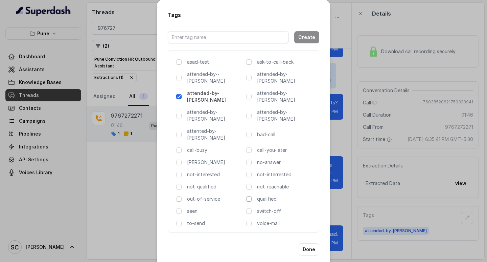
click at [249, 196] on span at bounding box center [248, 198] width 5 height 5
click at [309, 243] on button "Done" at bounding box center [309, 249] width 21 height 12
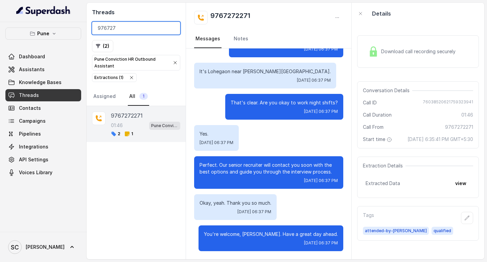
click at [156, 26] on input "976727" at bounding box center [136, 28] width 88 height 13
click at [173, 29] on input "976727" at bounding box center [136, 28] width 88 height 13
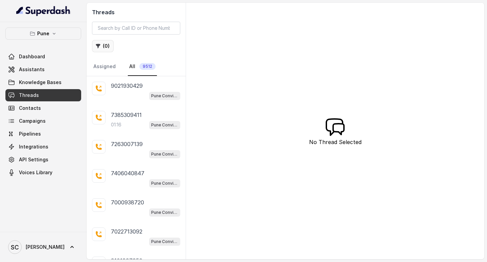
click at [99, 46] on icon "button" at bounding box center [98, 46] width 4 height 4
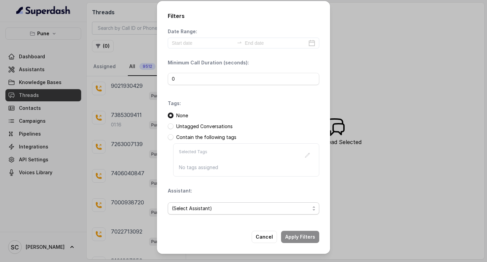
click at [185, 207] on span "(Select Assistant)" at bounding box center [241, 208] width 138 height 8
click at [190, 213] on span "(Select Assistant)" at bounding box center [244, 208] width 152 height 12
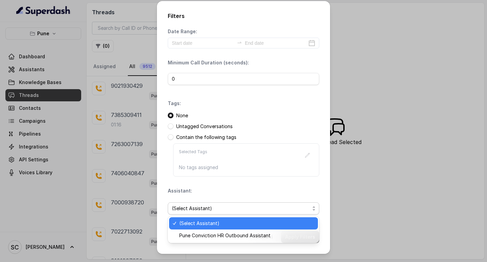
click at [190, 213] on span "(Select Assistant)" at bounding box center [244, 208] width 152 height 12
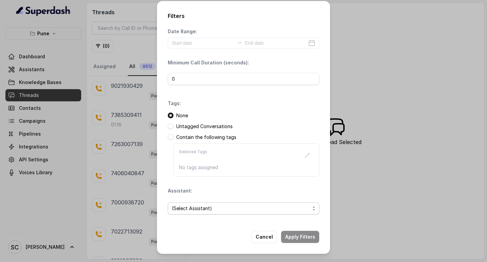
click at [190, 208] on span "(Select Assistant)" at bounding box center [241, 208] width 138 height 8
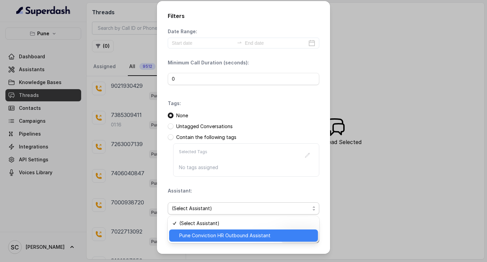
click at [195, 238] on span "Pune Conviction HR Outbound Assistant" at bounding box center [246, 235] width 135 height 8
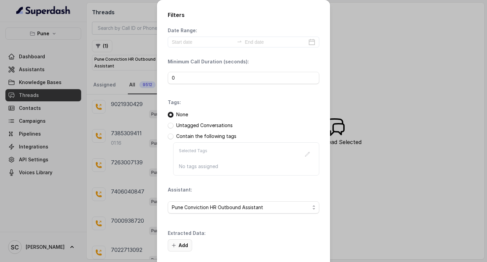
click at [178, 245] on button "Add" at bounding box center [180, 245] width 24 height 12
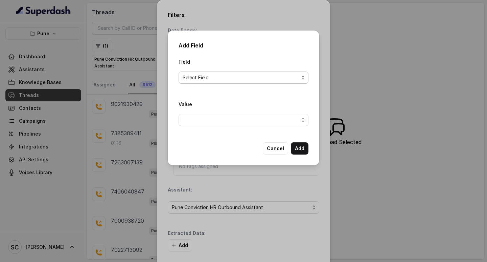
click at [203, 76] on span "Select Field" at bounding box center [241, 77] width 116 height 8
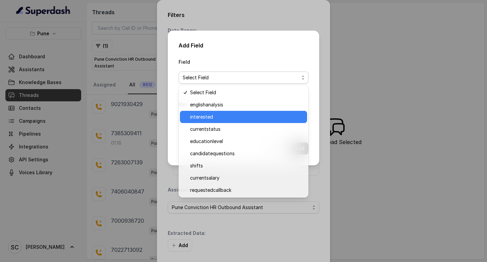
click at [219, 117] on span "interested" at bounding box center [246, 117] width 113 height 8
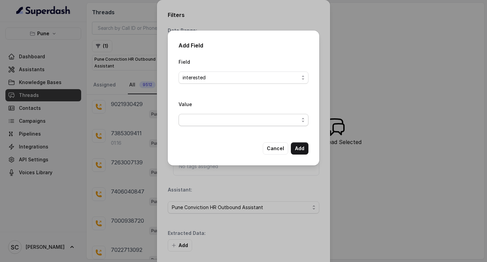
click at [217, 117] on span "button" at bounding box center [244, 120] width 130 height 12
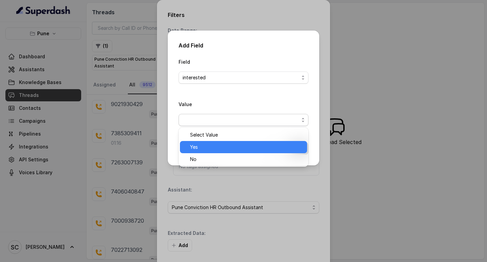
click at [206, 151] on span "Yes" at bounding box center [246, 147] width 113 height 8
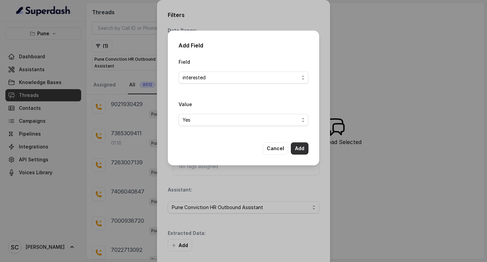
click at [297, 149] on button "Add" at bounding box center [300, 148] width 18 height 12
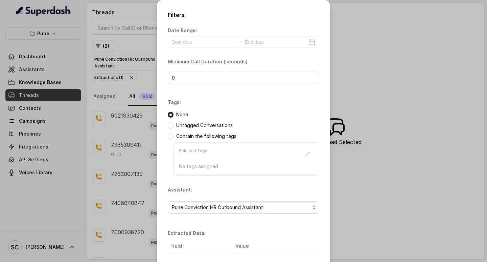
scroll to position [71, 0]
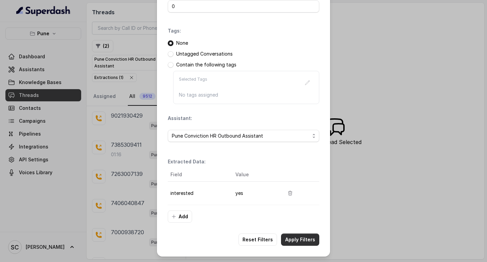
click at [296, 240] on button "Apply Filters" at bounding box center [300, 239] width 38 height 12
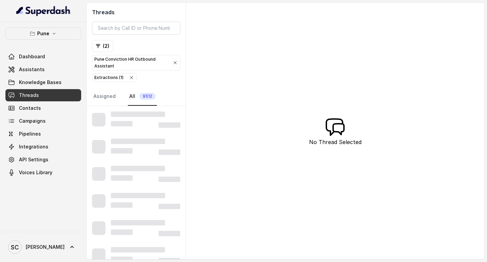
click at [296, 240] on div "Threads ( 2 ) Pune Conviction HR Outbound Assistant Extractions ( 1 ) Assigned …" at bounding box center [286, 131] width 398 height 256
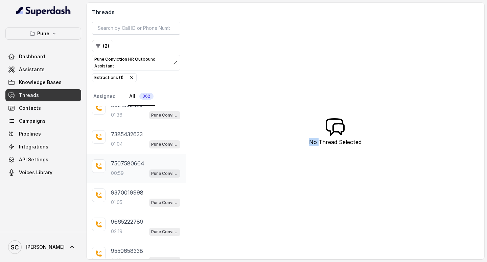
scroll to position [334, 0]
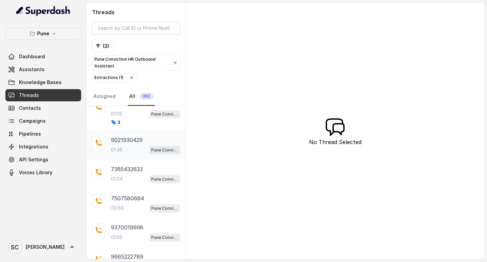
click at [125, 147] on div "01:36 Pune Conviction HR Outbound Assistant" at bounding box center [145, 149] width 69 height 9
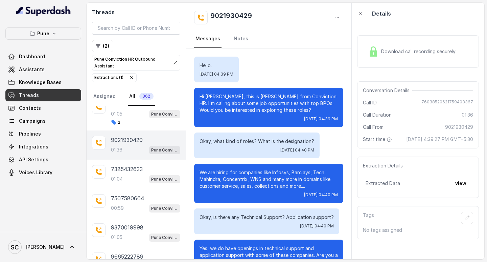
scroll to position [435, 0]
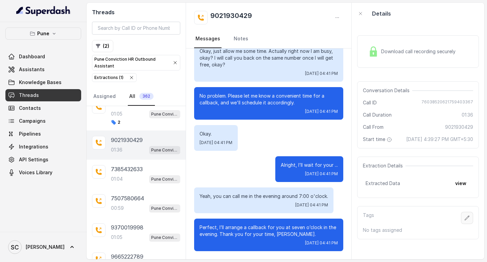
click at [462, 224] on button "button" at bounding box center [467, 218] width 12 height 12
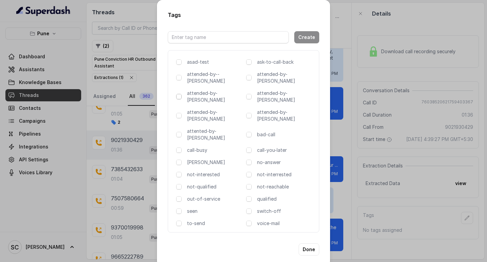
click at [178, 94] on span at bounding box center [178, 96] width 5 height 5
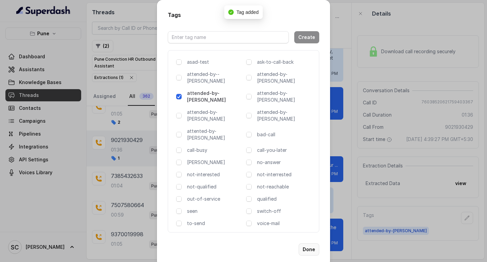
click at [310, 243] on button "Done" at bounding box center [309, 249] width 21 height 12
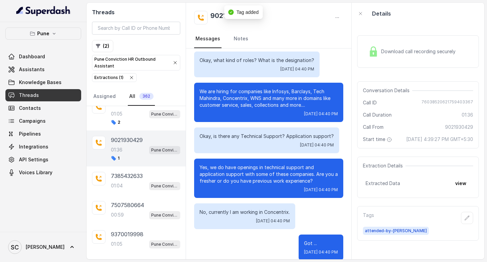
scroll to position [0, 0]
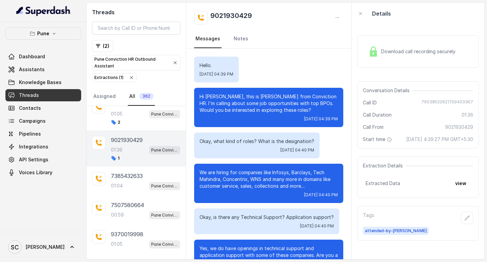
click at [461, 212] on button "button" at bounding box center [467, 218] width 12 height 12
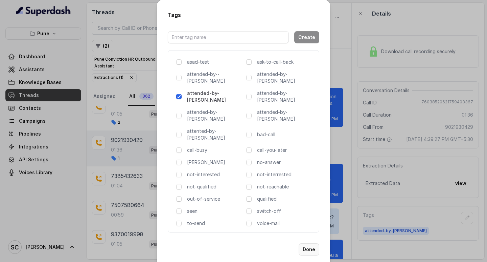
click at [313, 243] on button "Done" at bounding box center [309, 249] width 21 height 12
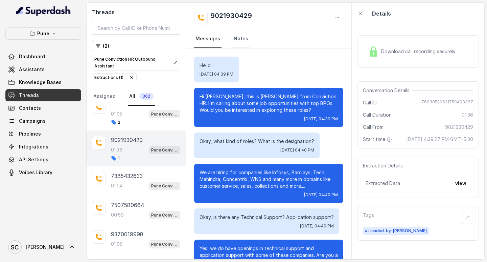
click at [233, 39] on link "Notes" at bounding box center [241, 39] width 17 height 18
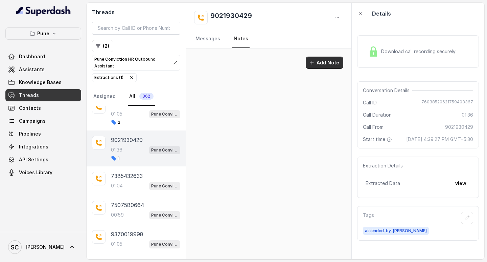
click at [337, 63] on button "Add Note" at bounding box center [325, 63] width 38 height 12
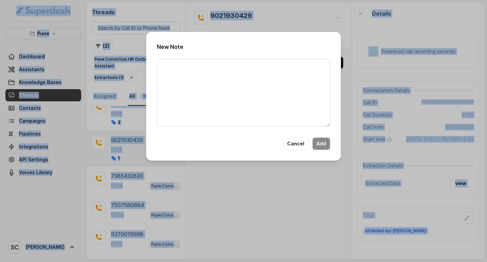
click at [201, 74] on textarea at bounding box center [243, 93] width 173 height 68
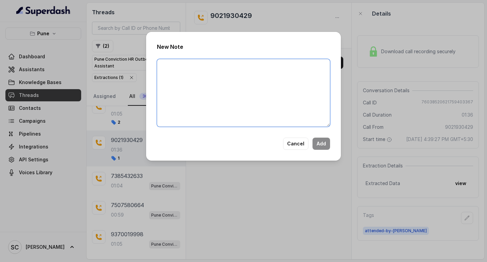
paste textarea "Name Number Recruiter Name of attender Comments AI Improvement"
click at [192, 67] on textarea "Name Number Recruiter Name of attender Comments AI Improvement" at bounding box center [243, 93] width 173 height 68
click at [187, 74] on textarea "Name Number Recruiter Name of attender Comments AI Improvement" at bounding box center [243, 93] width 173 height 68
paste textarea "7666896635"
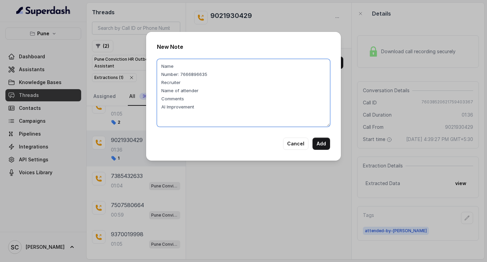
click at [195, 76] on textarea "Name Number: 7666896635 Recruiter Name of attender Comments AI Improvement" at bounding box center [243, 93] width 173 height 68
click at [195, 72] on textarea "Name Number: 7666896635 Recruiter Name of attender Comments AI Improvement" at bounding box center [243, 93] width 173 height 68
paste textarea "9021930429"
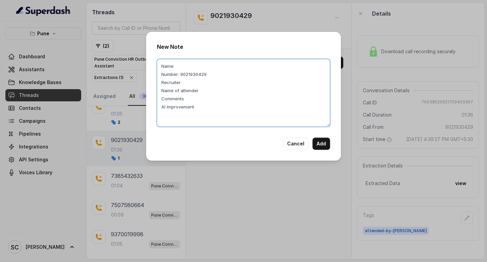
click at [187, 62] on textarea "Name Number: 9021930429 Recruiter Name of attender Comments AI Improvement" at bounding box center [243, 93] width 173 height 68
paste textarea "Kashif"
click at [184, 84] on textarea "Name: Kashif Number: 9021930429 Recruiter Name of attender Comments AI Improvem…" at bounding box center [243, 93] width 173 height 68
click at [212, 93] on textarea "Name: Kashif Number: 9021930429 Recruiter: Amruta Name of attender Comments AI …" at bounding box center [243, 93] width 173 height 68
click at [195, 99] on textarea "Name: Kashif Number: 9021930429 Recruiter: Amruta Name of attender: Amruta Comm…" at bounding box center [243, 93] width 173 height 68
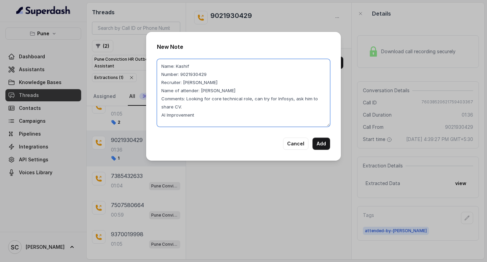
click at [202, 112] on textarea "Name: Kashif Number: 9021930429 Recruiter: Amruta Name of attender: Amruta Comm…" at bounding box center [243, 93] width 173 height 68
click at [203, 112] on textarea "Name: Kashif Number: 9021930429 Recruiter: Amruta Name of attender: Amruta Comm…" at bounding box center [243, 93] width 173 height 68
type textarea "Name: Kashif Number: 9021930429 Recruiter: Amruta Name of attender: Amruta Comm…"
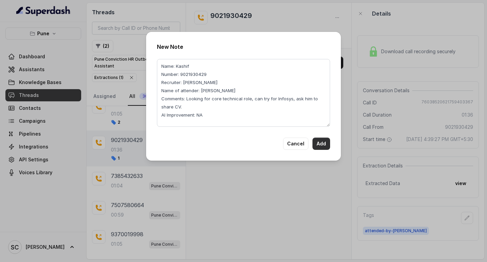
click at [328, 145] on button "Add" at bounding box center [322, 143] width 18 height 12
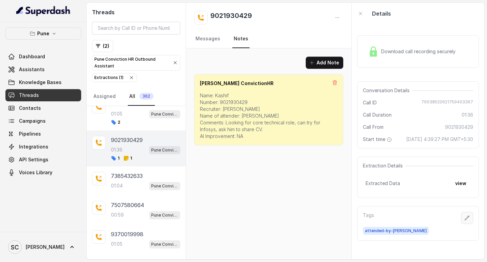
click at [465, 220] on icon "button" at bounding box center [467, 217] width 5 height 5
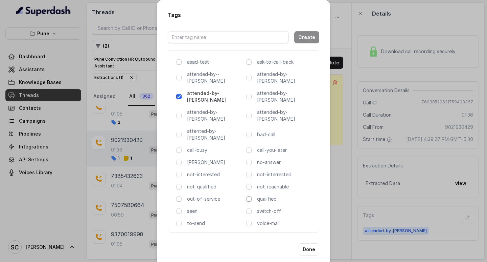
click at [251, 196] on span at bounding box center [248, 198] width 5 height 5
click at [310, 243] on button "Done" at bounding box center [309, 249] width 21 height 12
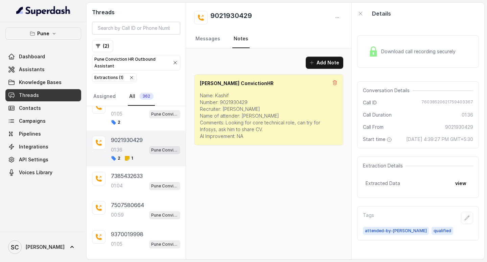
click at [226, 123] on p "Name: Kashif Number: 9021930429 Recruiter: Amruta Name of attender: Amruta Comm…" at bounding box center [269, 115] width 138 height 47
click at [248, 130] on p "Name: Kashif Number: 9021930429 Recruiter: Amruta Name of attender: Amruta Comm…" at bounding box center [269, 115] width 138 height 47
click at [231, 123] on p "Name: Kashif Number: 9021930429 Recruiter: Amruta Name of attender: Amruta Comm…" at bounding box center [269, 115] width 138 height 47
click at [225, 123] on p "Name: Kashif Number: 9021930429 Recruiter: Amruta Name of attender: Amruta Comm…" at bounding box center [269, 115] width 138 height 47
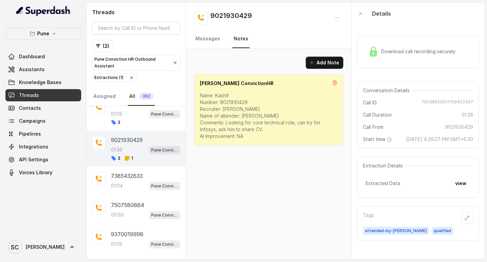
click at [225, 123] on p "Name: Kashif Number: 9021930429 Recruiter: Amruta Name of attender: Amruta Comm…" at bounding box center [269, 115] width 138 height 47
click at [226, 123] on p "Name: Kashif Number: 9021930429 Recruiter: Amruta Name of attender: Amruta Comm…" at bounding box center [269, 115] width 138 height 47
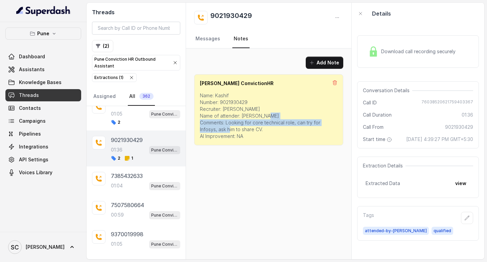
copy p "Looking for core technical role, can try for Infosys, ask him to share CV"
click at [234, 164] on div "Add Note Salman ConvictionHR Name: Kashif Number: 9021930429 Recruiter: Amruta …" at bounding box center [269, 153] width 166 height 211
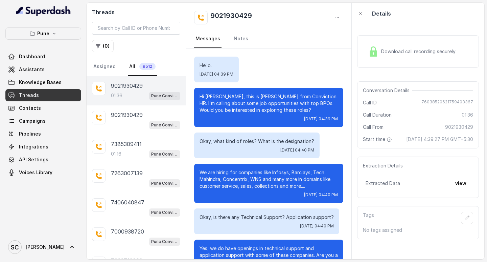
scroll to position [435, 0]
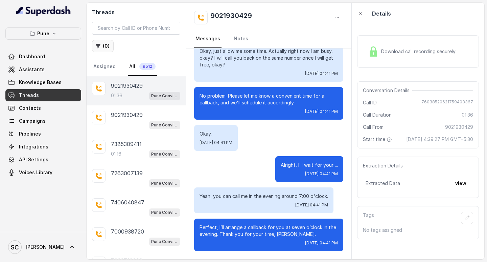
click at [107, 45] on button "( 0 )" at bounding box center [103, 46] width 22 height 12
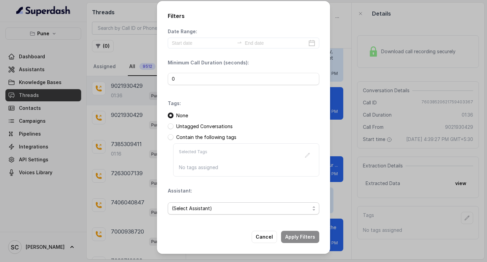
click at [197, 213] on span "(Select Assistant)" at bounding box center [244, 208] width 152 height 12
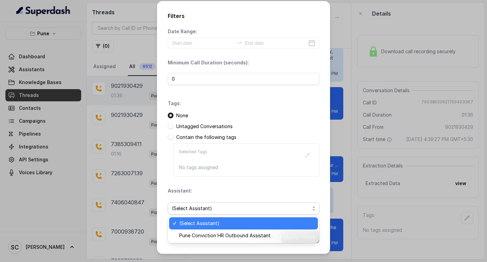
drag, startPoint x: 197, startPoint y: 213, endPoint x: 208, endPoint y: 211, distance: 11.7
click at [198, 213] on span "(Select Assistant)" at bounding box center [244, 208] width 152 height 12
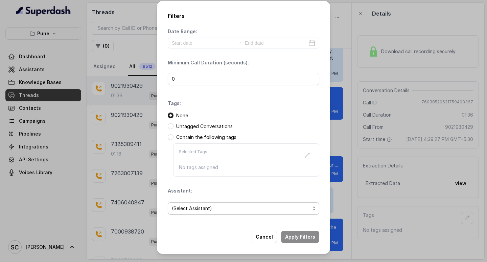
click at [200, 211] on span "(Select Assistant)" at bounding box center [241, 208] width 138 height 8
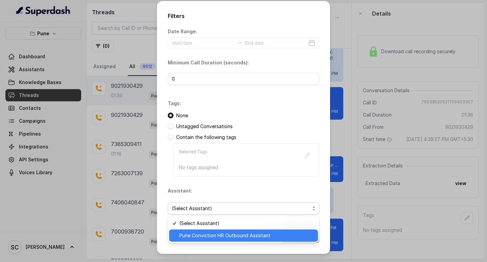
click at [198, 233] on span "Pune Conviction HR Outbound Assistant" at bounding box center [246, 235] width 135 height 8
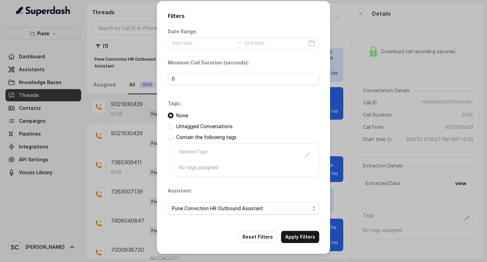
drag, startPoint x: 198, startPoint y: 233, endPoint x: 220, endPoint y: 232, distance: 22.7
click at [199, 233] on div "Reset Filters Apply Filters" at bounding box center [244, 236] width 152 height 12
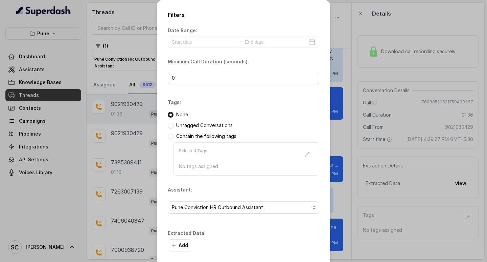
scroll to position [29, 0]
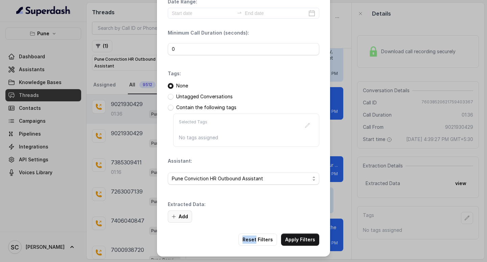
click at [178, 218] on button "Add" at bounding box center [180, 216] width 24 height 12
click at [181, 216] on button "Add" at bounding box center [180, 216] width 24 height 12
click at [181, 216] on div "Add Field Field Select Field Value Cancel Add" at bounding box center [243, 131] width 487 height 262
click at [179, 218] on button "Add" at bounding box center [180, 216] width 24 height 12
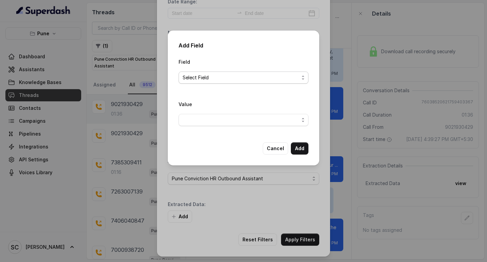
click at [239, 80] on span "Select Field" at bounding box center [241, 77] width 116 height 8
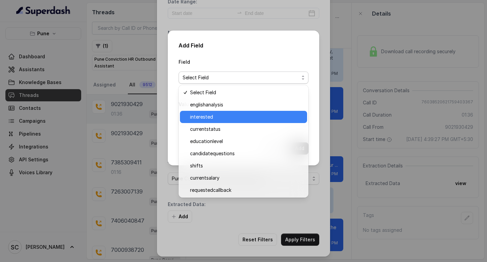
click at [223, 112] on div "interested" at bounding box center [243, 117] width 127 height 12
click at [223, 112] on div "Value" at bounding box center [244, 113] width 130 height 26
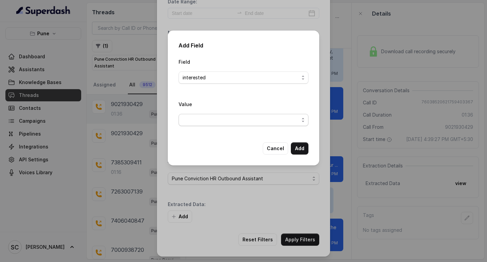
click at [212, 122] on span "button" at bounding box center [244, 120] width 130 height 12
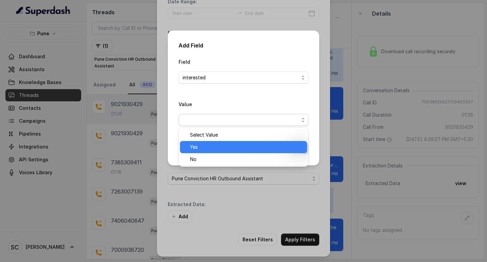
click at [212, 144] on span "Yes" at bounding box center [246, 147] width 113 height 8
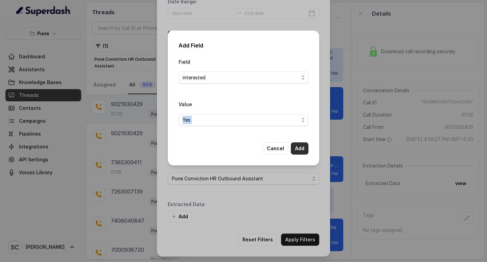
click at [304, 148] on button "Add" at bounding box center [300, 148] width 18 height 12
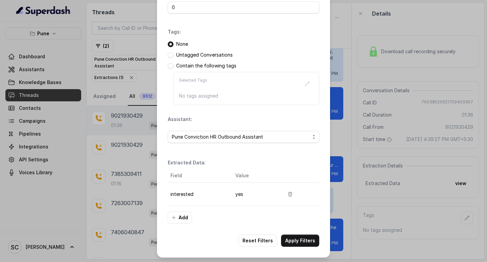
scroll to position [71, 0]
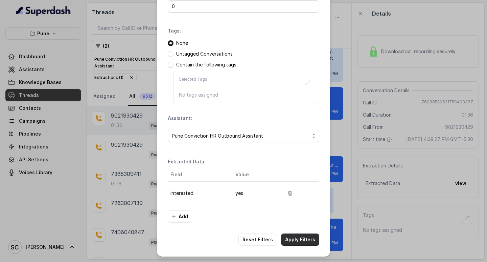
click at [294, 238] on button "Apply Filters" at bounding box center [300, 239] width 38 height 12
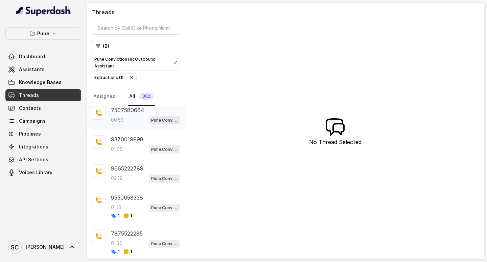
scroll to position [402, 0]
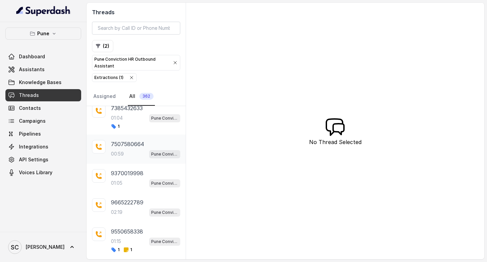
click at [119, 152] on p "00:59" at bounding box center [117, 153] width 13 height 7
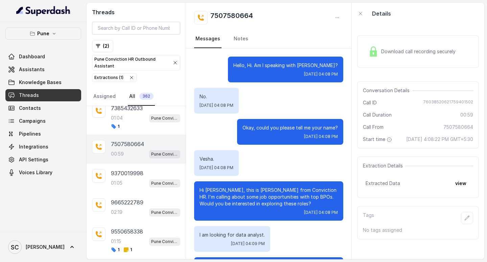
scroll to position [190, 0]
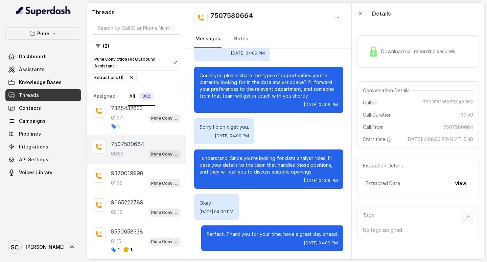
click at [465, 220] on icon "button" at bounding box center [467, 217] width 5 height 5
click at [461, 221] on button "button" at bounding box center [467, 218] width 12 height 12
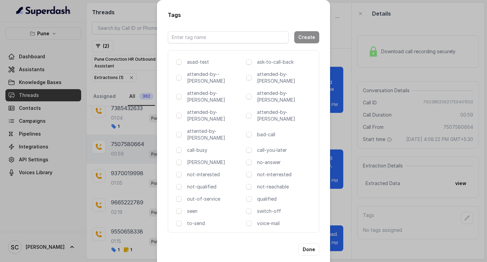
click at [460, 221] on div "Tags Create asad-test ask-to-call-back attended-by--komal attended-by-amaan att…" at bounding box center [243, 131] width 487 height 262
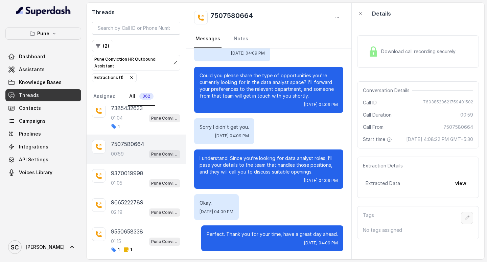
click at [462, 221] on button "button" at bounding box center [467, 218] width 12 height 12
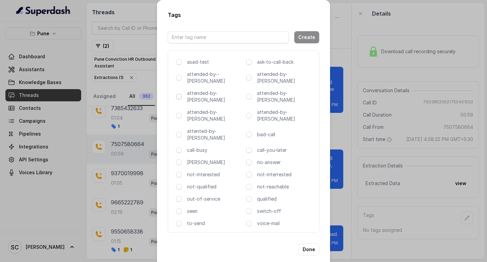
click at [178, 94] on span at bounding box center [178, 96] width 5 height 5
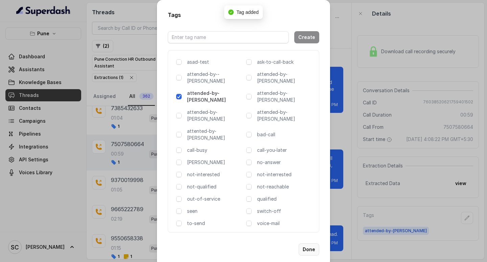
click at [312, 243] on button "Done" at bounding box center [309, 249] width 21 height 12
click at [312, 223] on div "Hello, Hi. Am I speaking with RONNIE? Thu, Oct 2, 2025, 04:08 PM No. Thu, Oct 2…" at bounding box center [269, 58] width 166 height 401
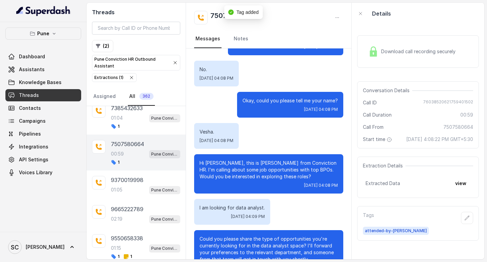
scroll to position [0, 0]
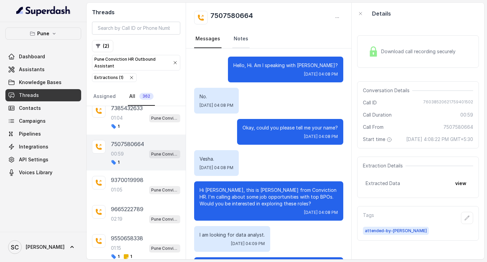
click at [240, 39] on link "Notes" at bounding box center [241, 39] width 17 height 18
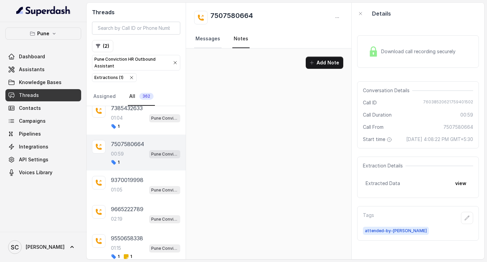
click at [207, 40] on link "Messages" at bounding box center [207, 39] width 27 height 18
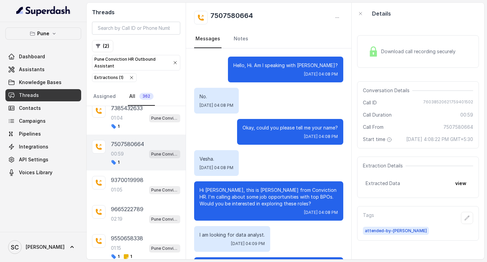
click at [240, 13] on h2 "7507580664" at bounding box center [232, 18] width 43 height 14
copy h2 "7507580664"
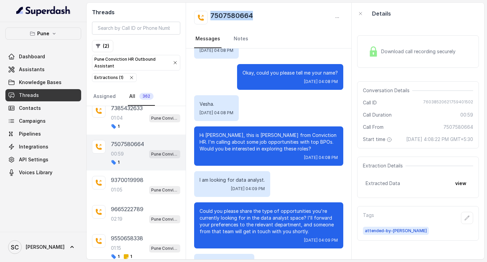
scroll to position [21, 0]
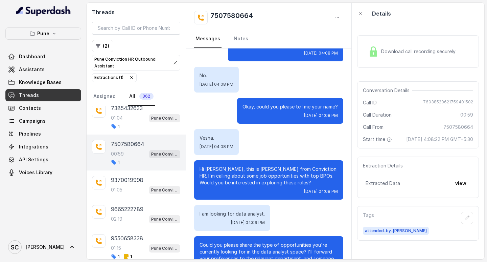
click at [237, 212] on p "I am looking for data analyst." at bounding box center [232, 213] width 65 height 7
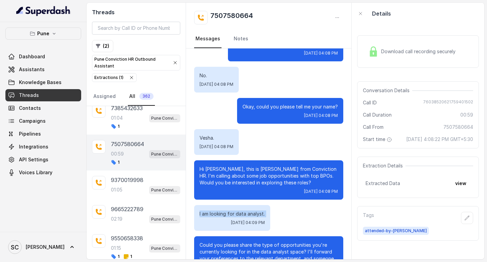
copy p "I am looking for data analyst."
click at [465, 220] on icon "button" at bounding box center [467, 217] width 5 height 5
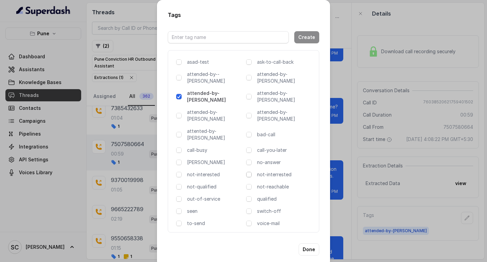
click at [249, 172] on span at bounding box center [248, 174] width 5 height 5
click at [313, 243] on button "Done" at bounding box center [309, 249] width 21 height 12
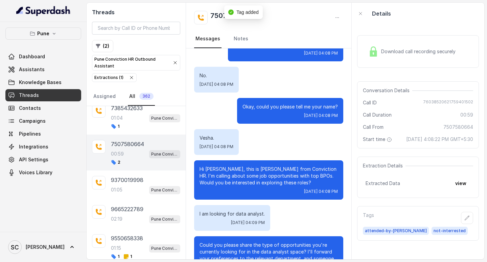
click at [313, 227] on div "I am looking for data analyst. Thu, Oct 2, 2025, 04:09 PM" at bounding box center [268, 218] width 149 height 26
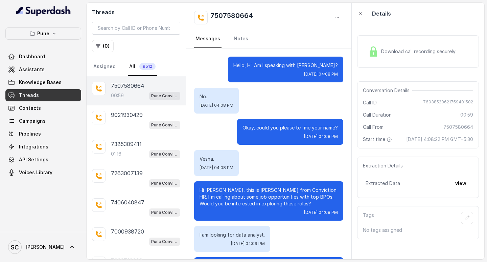
scroll to position [190, 0]
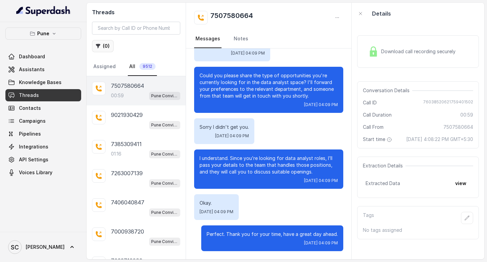
click at [104, 46] on button "( 0 )" at bounding box center [103, 46] width 22 height 12
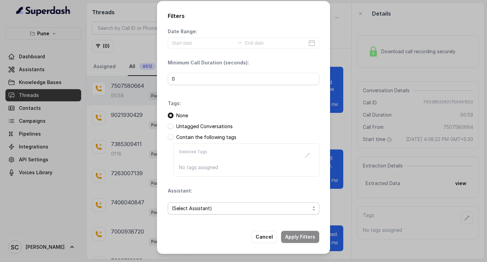
drag, startPoint x: 194, startPoint y: 207, endPoint x: 204, endPoint y: 206, distance: 10.2
click at [193, 207] on span "(Select Assistant)" at bounding box center [241, 208] width 138 height 8
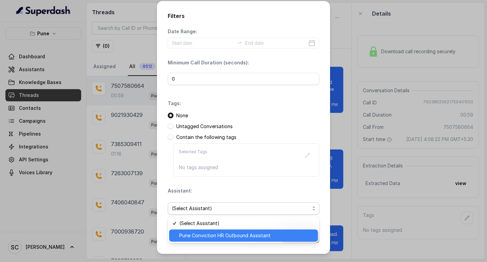
click at [202, 234] on span "Pune Conviction HR Outbound Assistant" at bounding box center [246, 235] width 135 height 8
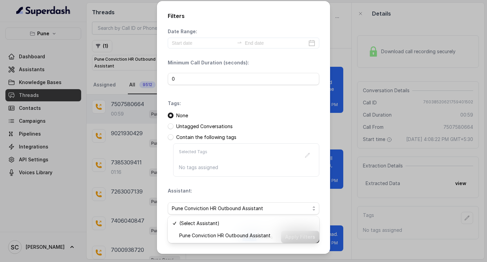
drag, startPoint x: 202, startPoint y: 234, endPoint x: 212, endPoint y: 229, distance: 11.1
click at [201, 234] on div "Reset Filters Apply Filters" at bounding box center [244, 236] width 152 height 12
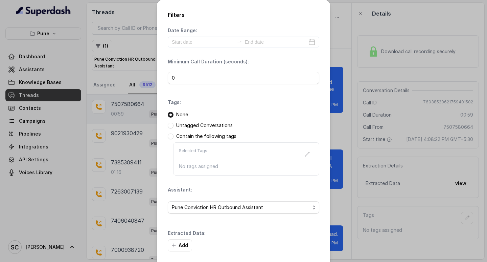
click at [175, 238] on div "Extracted Data: Add" at bounding box center [244, 240] width 152 height 22
click at [180, 240] on button "Add" at bounding box center [180, 245] width 24 height 12
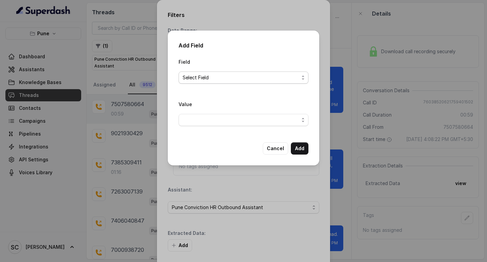
click at [206, 78] on span "Select Field" at bounding box center [241, 77] width 116 height 8
click at [200, 79] on span "Select Field" at bounding box center [241, 77] width 116 height 8
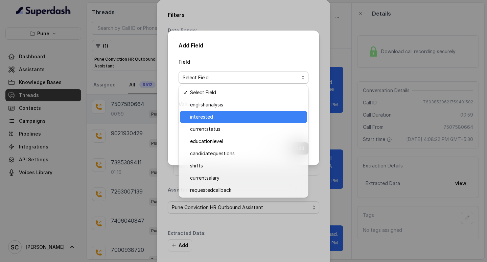
click at [206, 118] on span "interested" at bounding box center [246, 117] width 113 height 8
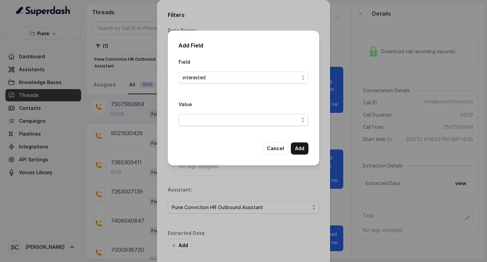
click at [210, 117] on span "button" at bounding box center [244, 120] width 130 height 12
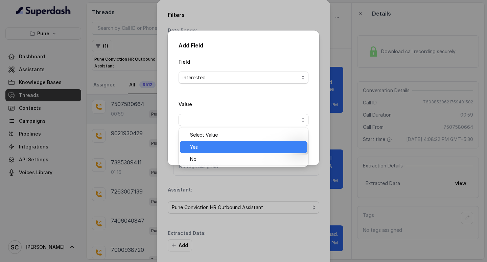
click at [202, 145] on span "Yes" at bounding box center [246, 147] width 113 height 8
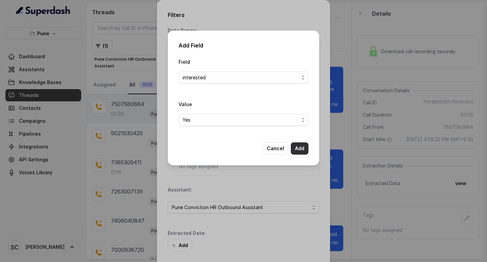
click at [293, 147] on button "Add" at bounding box center [300, 148] width 18 height 12
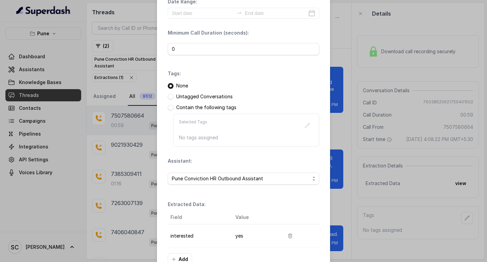
scroll to position [71, 0]
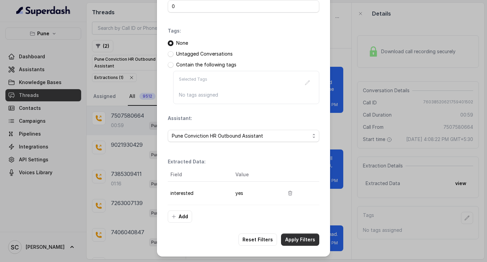
click at [299, 243] on button "Apply Filters" at bounding box center [300, 239] width 38 height 12
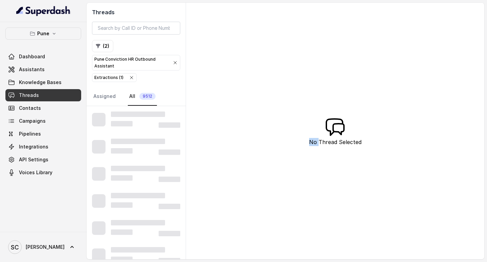
click at [299, 243] on div "Threads ( 2 ) Pune Conviction HR Outbound Assistant Extractions ( 1 ) Assigned …" at bounding box center [286, 131] width 398 height 256
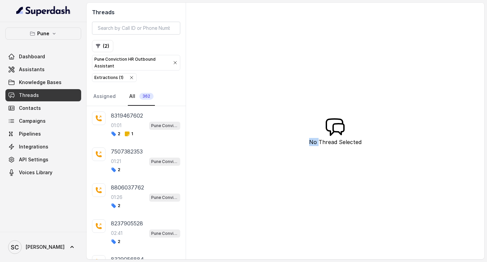
click at [252, 119] on div "Threads ( 2 ) Pune Conviction HR Outbound Assistant Extractions ( 1 ) Assigned …" at bounding box center [286, 131] width 398 height 256
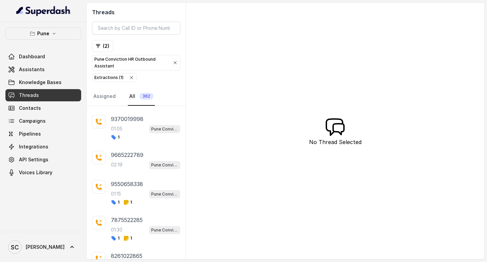
scroll to position [470, 0]
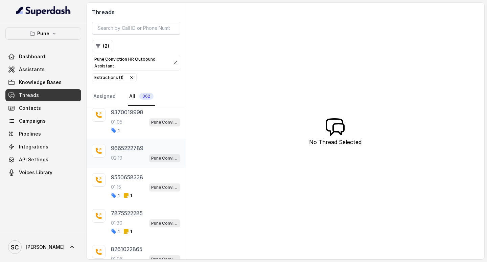
click at [115, 153] on div "02:19 Pune Conviction HR Outbound Assistant" at bounding box center [145, 157] width 69 height 9
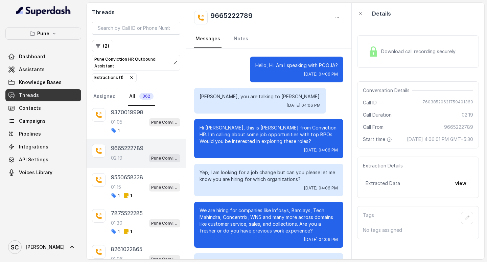
scroll to position [656, 0]
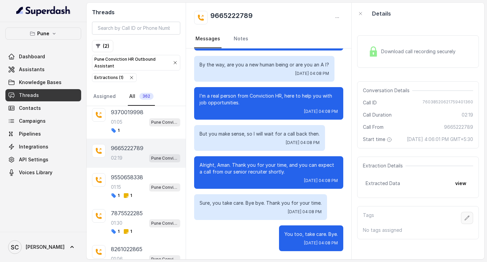
click at [465, 220] on icon "button" at bounding box center [467, 217] width 5 height 5
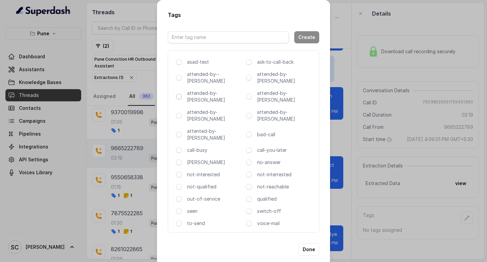
click at [179, 94] on span at bounding box center [178, 96] width 5 height 5
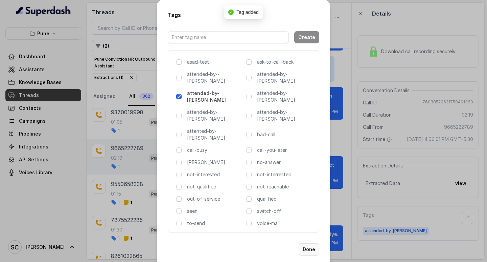
click at [311, 243] on button "Done" at bounding box center [309, 249] width 21 height 12
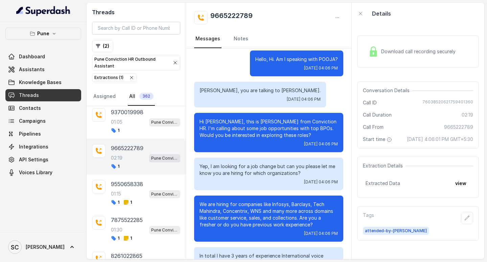
scroll to position [0, 0]
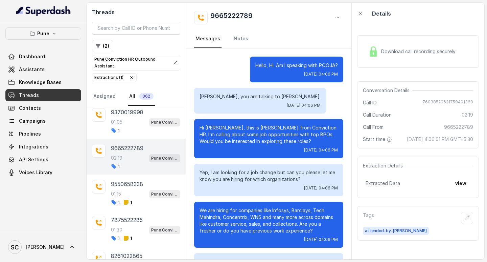
click at [222, 14] on h2 "9665222789" at bounding box center [232, 18] width 42 height 14
copy div "9665222789"
click at [237, 40] on link "Notes" at bounding box center [241, 39] width 17 height 18
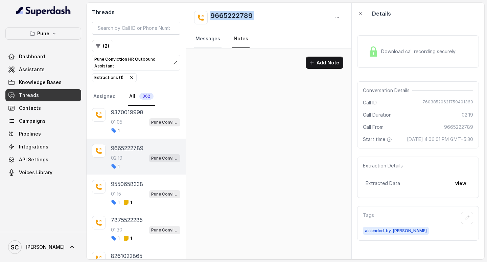
click at [216, 40] on link "Messages" at bounding box center [207, 39] width 27 height 18
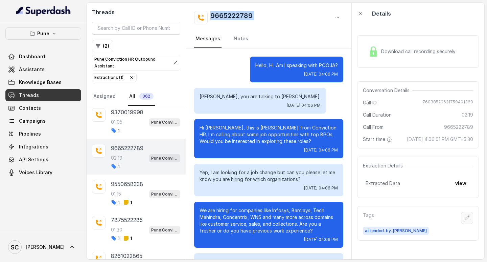
click at [466, 224] on button "button" at bounding box center [467, 218] width 12 height 12
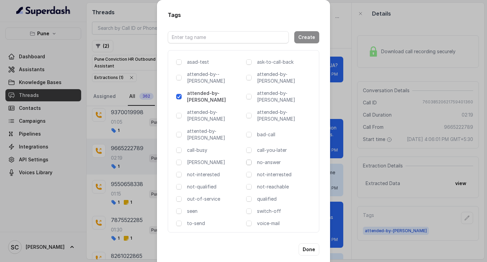
click at [248, 159] on span at bounding box center [248, 161] width 5 height 5
click at [309, 243] on button "Done" at bounding box center [309, 249] width 21 height 12
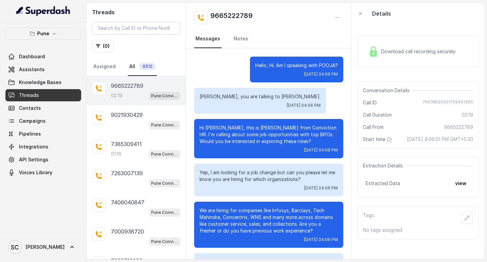
scroll to position [656, 0]
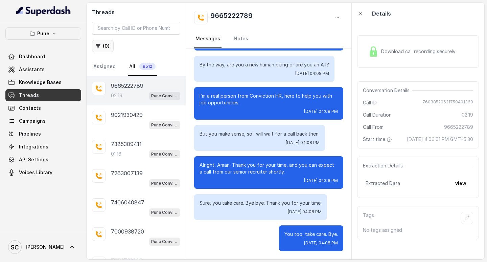
click at [107, 49] on button "( 0 )" at bounding box center [103, 46] width 22 height 12
click at [106, 47] on button "( 0 )" at bounding box center [103, 46] width 22 height 12
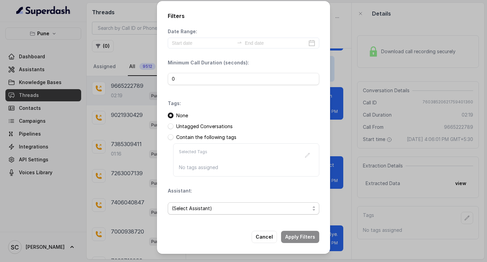
click at [189, 210] on span "(Select Assistant)" at bounding box center [241, 208] width 138 height 8
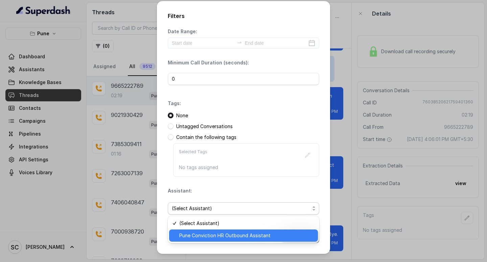
click at [189, 234] on span "Pune Conviction HR Outbound Assistant" at bounding box center [246, 235] width 135 height 8
drag, startPoint x: 189, startPoint y: 234, endPoint x: 203, endPoint y: 225, distance: 17.0
click at [188, 234] on div "Cancel Apply Filters" at bounding box center [244, 236] width 152 height 12
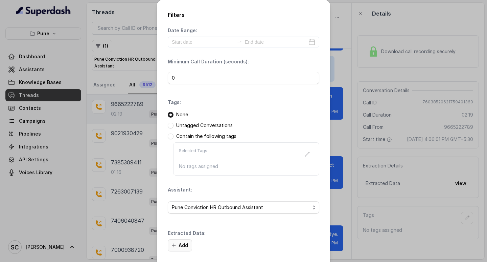
click at [172, 243] on icon "button" at bounding box center [173, 244] width 3 height 3
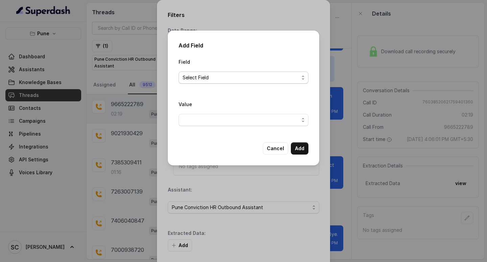
click at [191, 77] on span "Select Field" at bounding box center [241, 77] width 116 height 8
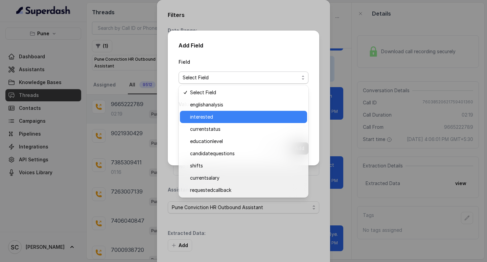
click at [201, 118] on span "interested" at bounding box center [246, 117] width 113 height 8
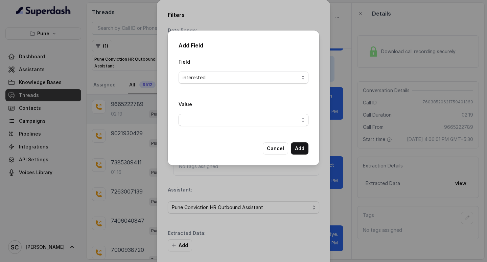
click at [193, 117] on span "button" at bounding box center [244, 120] width 130 height 12
click at [192, 121] on span "button" at bounding box center [244, 120] width 130 height 12
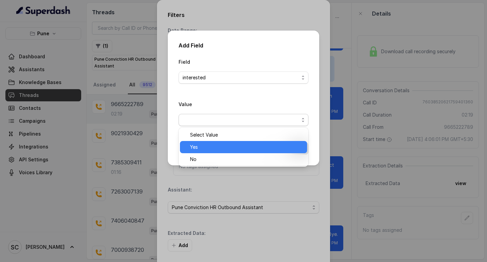
click at [196, 145] on span "Yes" at bounding box center [246, 147] width 113 height 8
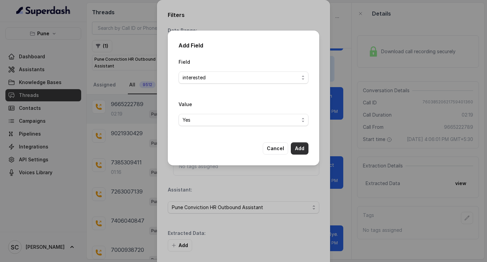
click at [296, 147] on button "Add" at bounding box center [300, 148] width 18 height 12
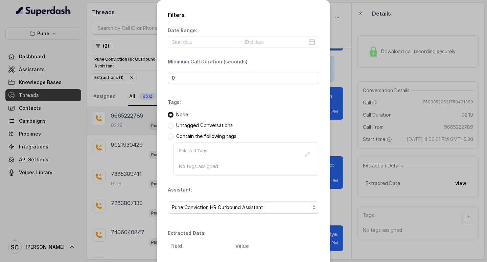
click at [296, 147] on div "Selected Tags No tags assigned" at bounding box center [246, 158] width 146 height 33
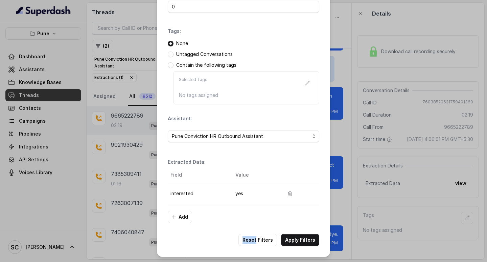
scroll to position [71, 0]
click at [295, 240] on button "Apply Filters" at bounding box center [300, 239] width 38 height 12
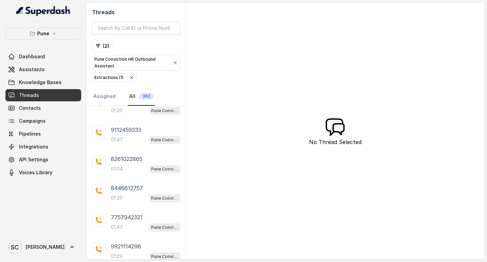
scroll to position [1918, 0]
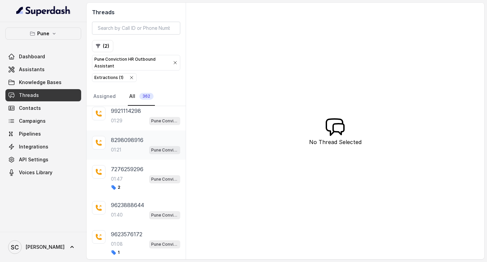
click at [129, 146] on div "01:21 Pune Conviction HR Outbound Assistant" at bounding box center [145, 149] width 69 height 9
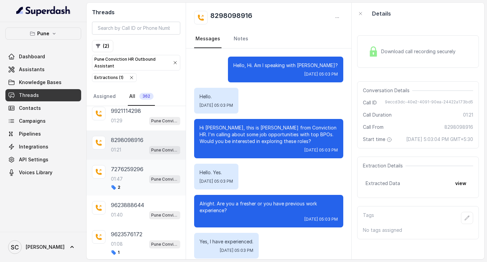
scroll to position [446, 0]
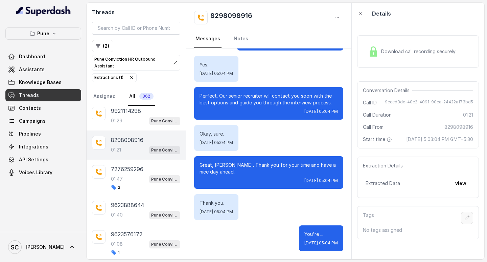
click at [465, 220] on icon "button" at bounding box center [467, 217] width 5 height 5
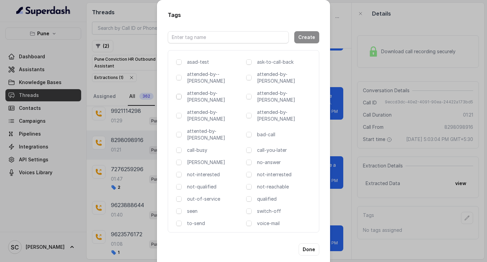
click at [179, 94] on span at bounding box center [178, 96] width 5 height 5
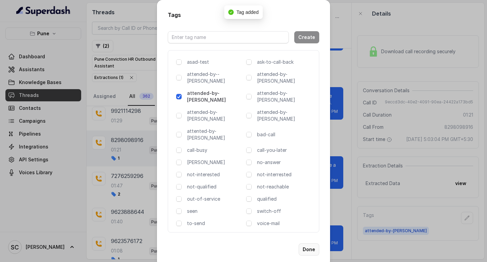
click at [315, 243] on button "Done" at bounding box center [309, 249] width 21 height 12
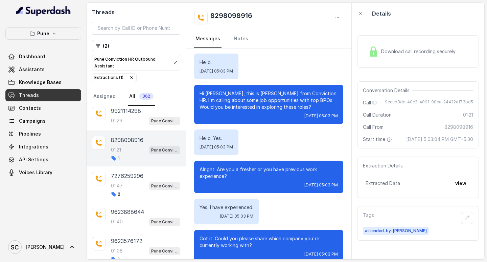
scroll to position [0, 0]
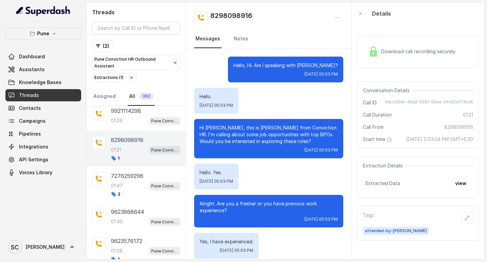
click at [227, 15] on h2 "8298098916" at bounding box center [232, 18] width 42 height 14
copy div "8298098916"
click at [462, 224] on button "button" at bounding box center [467, 218] width 12 height 12
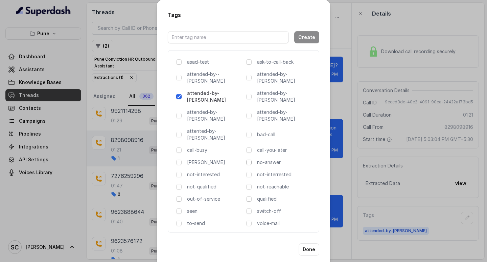
click at [250, 159] on span at bounding box center [248, 161] width 5 height 5
click at [302, 243] on button "Done" at bounding box center [309, 249] width 21 height 12
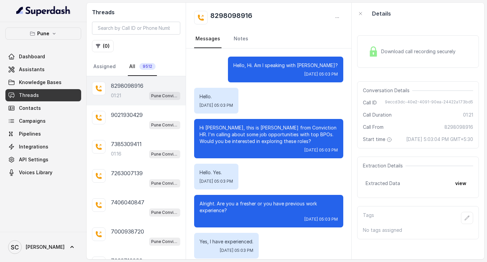
scroll to position [446, 0]
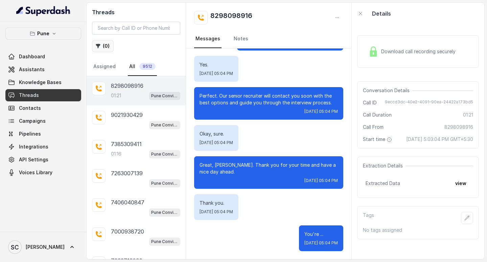
click at [105, 40] on button "( 0 )" at bounding box center [103, 46] width 22 height 12
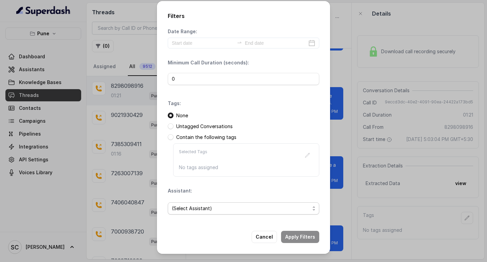
click at [185, 207] on span "(Select Assistant)" at bounding box center [241, 208] width 138 height 8
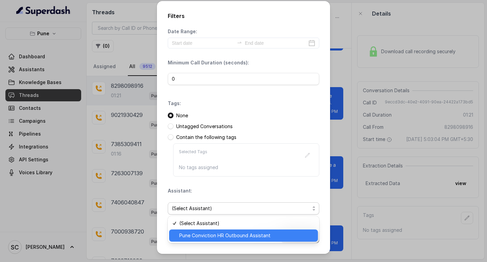
click at [192, 236] on span "Pune Conviction HR Outbound Assistant" at bounding box center [246, 235] width 135 height 8
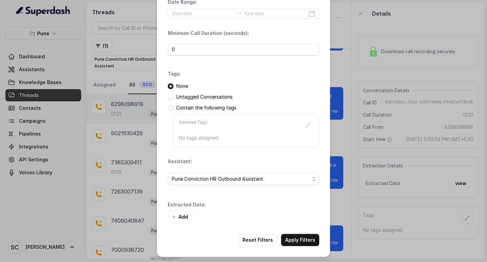
scroll to position [29, 0]
click at [180, 218] on button "Add" at bounding box center [180, 216] width 24 height 12
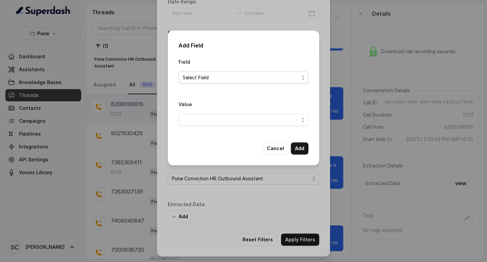
click at [193, 74] on span "Select Field" at bounding box center [241, 77] width 116 height 8
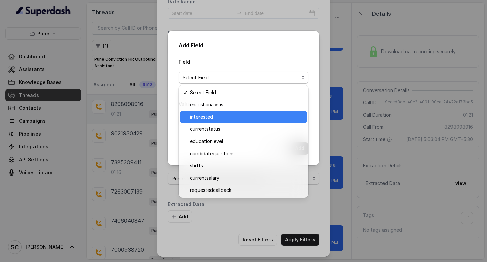
click at [210, 116] on span "interested" at bounding box center [246, 117] width 113 height 8
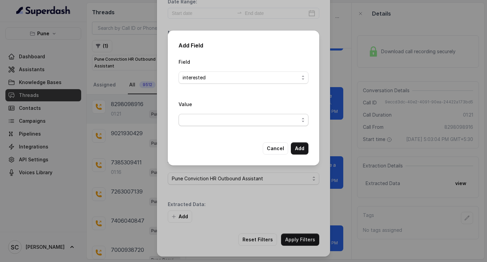
click at [204, 121] on span "button" at bounding box center [244, 120] width 130 height 12
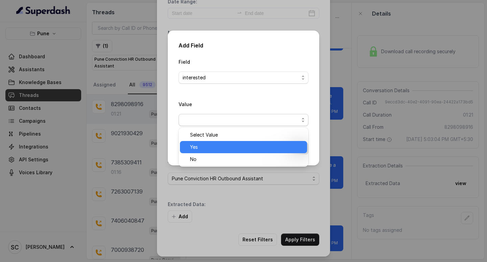
click at [204, 144] on span "Yes" at bounding box center [246, 147] width 113 height 8
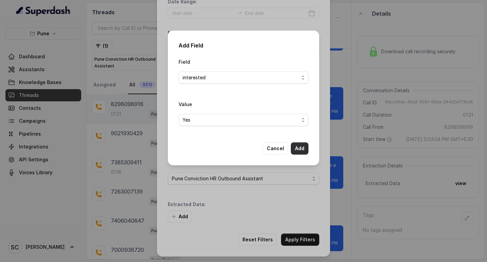
click at [305, 148] on button "Add" at bounding box center [300, 148] width 18 height 12
click at [305, 148] on div "Date Range: Minimum Call Duration (seconds): 0 Tags: None Untagged Conversation…" at bounding box center [244, 110] width 152 height 224
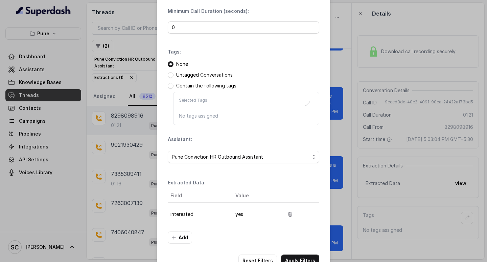
scroll to position [71, 0]
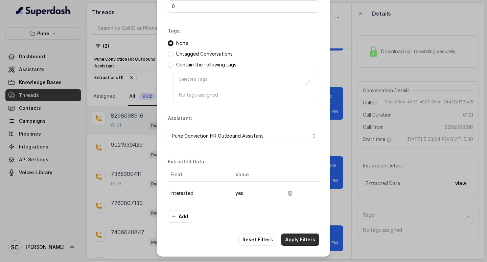
click at [294, 234] on button "Apply Filters" at bounding box center [300, 239] width 38 height 12
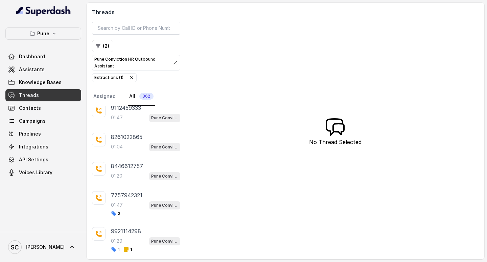
scroll to position [1824, 0]
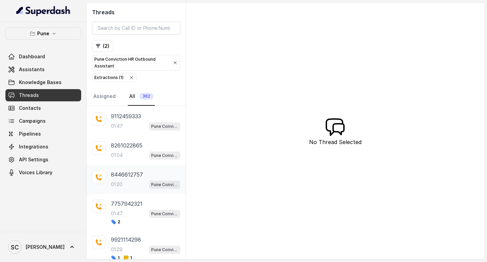
click at [130, 187] on div "01:20 Pune Conviction HR Outbound Assistant" at bounding box center [145, 184] width 69 height 9
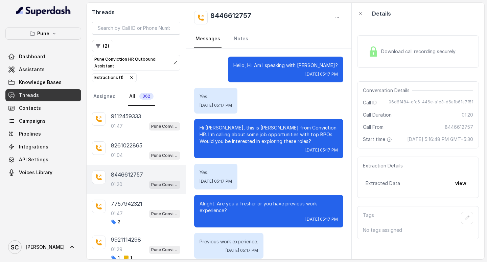
scroll to position [439, 0]
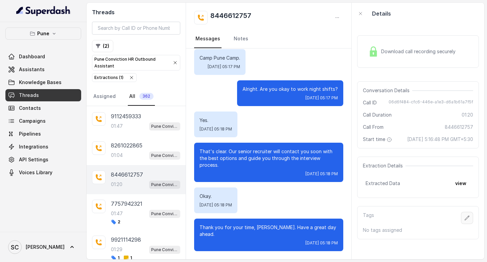
click at [465, 220] on icon "button" at bounding box center [467, 217] width 5 height 5
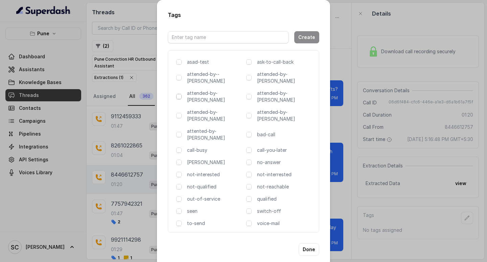
click at [178, 94] on span at bounding box center [178, 96] width 5 height 5
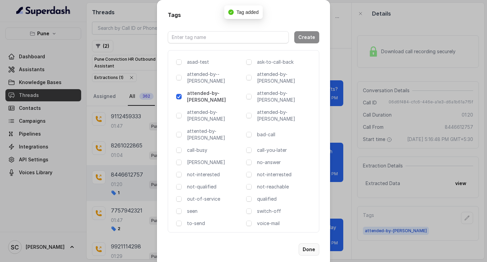
click at [314, 243] on button "Done" at bounding box center [309, 249] width 21 height 12
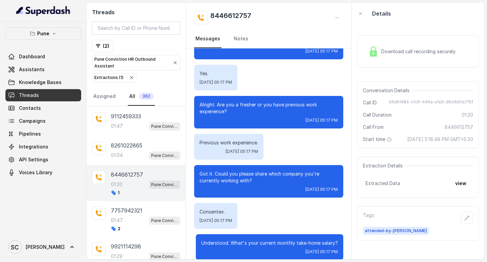
scroll to position [0, 0]
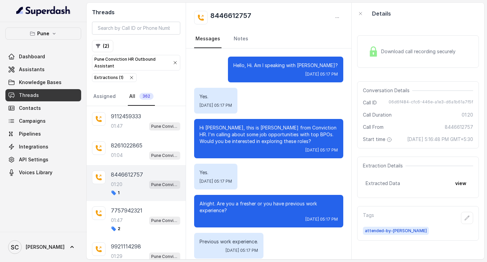
click at [233, 17] on h2 "8446612757" at bounding box center [231, 18] width 41 height 14
copy h2 "8446612757"
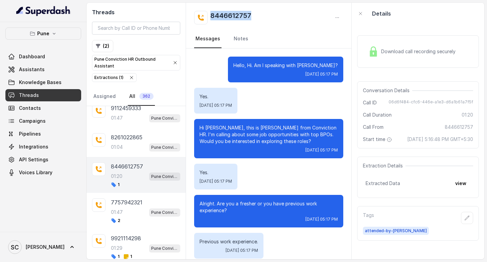
scroll to position [1824, 0]
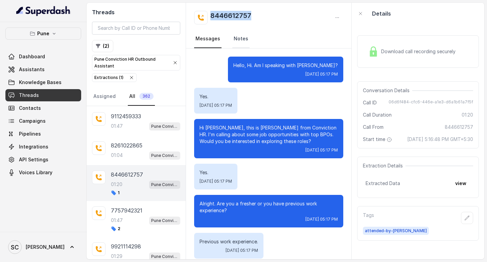
click at [244, 39] on link "Notes" at bounding box center [241, 39] width 17 height 18
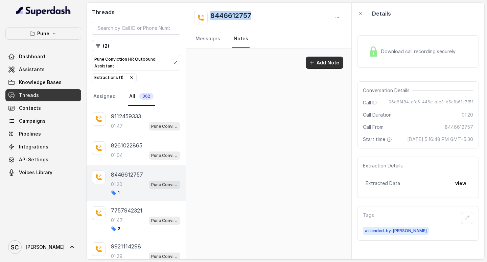
click at [330, 60] on button "Add Note" at bounding box center [325, 63] width 38 height 12
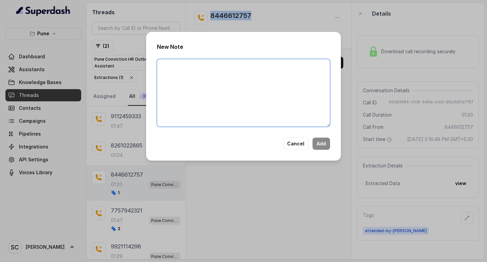
click at [212, 67] on textarea at bounding box center [243, 93] width 173 height 68
paste textarea "Ask him to share details for barclays."
click at [161, 65] on textarea "Ask him to share details for barclays." at bounding box center [243, 93] width 173 height 68
paste textarea "Name Number Recruiter Name of attender Comments AI Improvement"
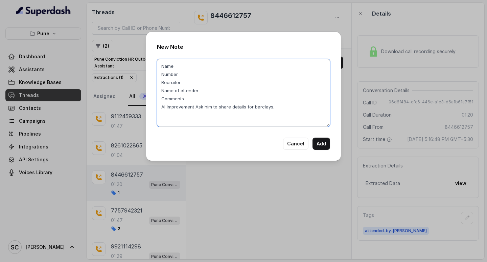
click at [198, 108] on textarea "Name Number Recruiter Name of attender Comments AI Improvement Ask him to share…" at bounding box center [243, 93] width 173 height 68
click at [200, 108] on textarea "Name Number Recruiter Name of attender Comments AI Improvement Ask him to share…" at bounding box center [243, 93] width 173 height 68
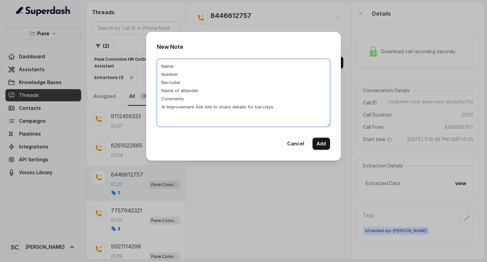
click at [198, 107] on textarea "Name Number Recruiter Name of attender Comments AI Improvement Ask him to share…" at bounding box center [243, 93] width 173 height 68
click at [195, 107] on textarea "Name Number Recruiter Name of attender Comments AI Improvement Ask him to share…" at bounding box center [243, 93] width 173 height 68
click at [187, 116] on textarea "Name Number Recruiter Name of attender Comments AI Improvement Ask him to share…" at bounding box center [243, 93] width 173 height 68
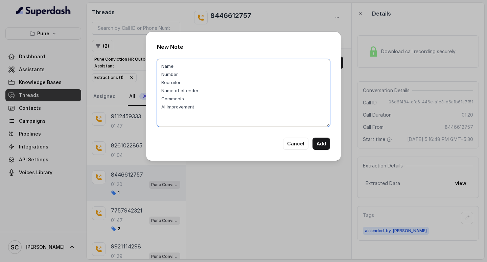
click at [184, 98] on textarea "Name Number Recruiter Name of attender Comments AI Improvement" at bounding box center [243, 93] width 173 height 68
paste textarea "sk him to share details for barclays.A"
click at [201, 88] on textarea "Name Number Recruiter Name of attender Comments:Ask him to share details for ba…" at bounding box center [243, 93] width 173 height 68
click at [198, 89] on textarea "Name Number Recruiter Name of attender: Comments:Ask him to share details for b…" at bounding box center [243, 93] width 173 height 68
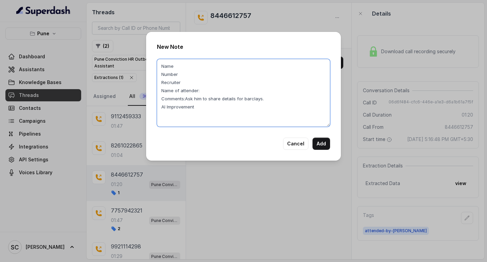
click at [198, 89] on textarea "Name Number Recruiter Name of attender: Comments:Ask him to share details for b…" at bounding box center [243, 93] width 173 height 68
click at [212, 91] on textarea "Name Number Recruiter Name of attender: Comments:Ask him to share details for b…" at bounding box center [243, 93] width 173 height 68
click at [210, 91] on textarea "Name Number Recruiter Name of attender: Amrita Comments:Ask him to share detail…" at bounding box center [243, 93] width 173 height 68
click at [190, 80] on textarea "Name Number Recruiter Name of attender: [PERSON_NAME] Comments:Ask him to share…" at bounding box center [243, 93] width 173 height 68
click at [181, 73] on textarea "Name Number Recruiter: [PERSON_NAME] Name of attender: [PERSON_NAME] Comments:A…" at bounding box center [243, 93] width 173 height 68
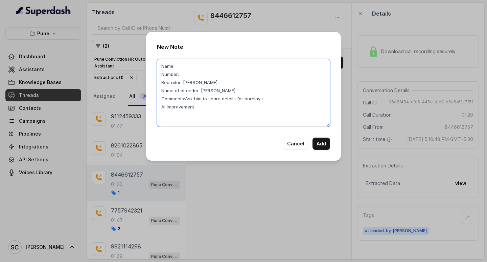
paste textarea "8446612757"
click at [183, 66] on textarea "Name Number: 8446612757 Recruiter: [PERSON_NAME] Name of attender: [PERSON_NAME…" at bounding box center [243, 93] width 173 height 68
paste textarea "[PERSON_NAME]"
click at [175, 68] on textarea "Name:[PERSON_NAME] Number: 8446612757 Recruiter: [PERSON_NAME] Name of attender…" at bounding box center [243, 93] width 173 height 68
click at [224, 79] on textarea "Name: [PERSON_NAME] Number: 8446612757 Recruiter: [PERSON_NAME] Name of attende…" at bounding box center [243, 93] width 173 height 68
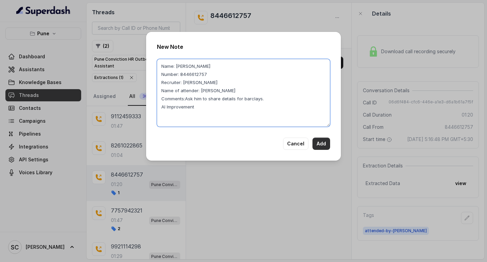
type textarea "Name: [PERSON_NAME] Number: 8446612757 Recruiter: [PERSON_NAME] Name of attende…"
click at [322, 139] on button "Add" at bounding box center [322, 143] width 18 height 12
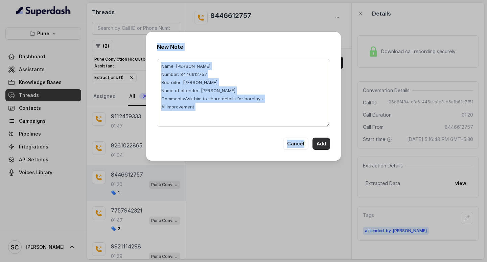
click at [322, 139] on div "Cancel Add" at bounding box center [243, 143] width 173 height 12
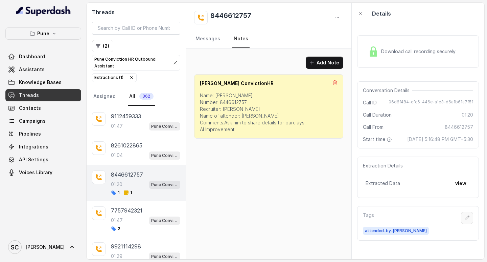
click at [465, 222] on button "button" at bounding box center [467, 218] width 12 height 12
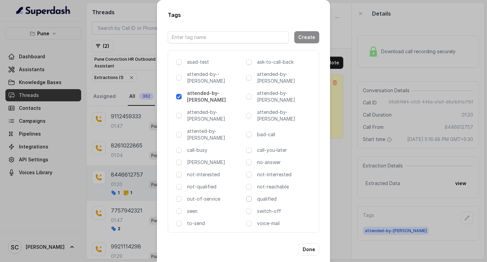
click at [250, 196] on span at bounding box center [248, 198] width 5 height 5
click at [304, 243] on button "Done" at bounding box center [309, 249] width 21 height 12
click at [304, 226] on div "Add Note Salman ConvictionHR Name: Suhas Number: 8446612757 Recruiter: Amruta N…" at bounding box center [269, 153] width 166 height 211
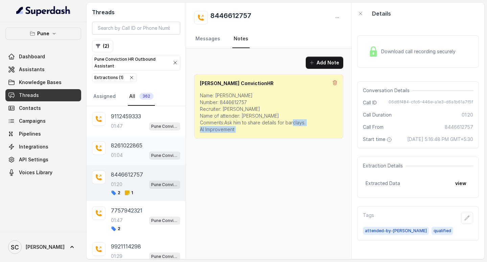
scroll to position [1790, 0]
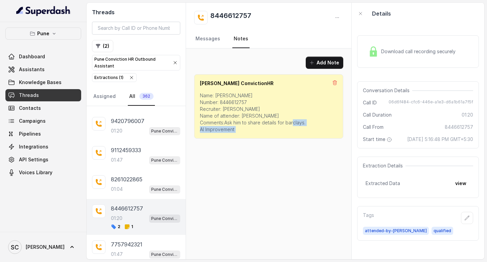
click at [243, 145] on div "Add Note Salman ConvictionHR Name: Suhas Number: 8446612757 Recruiter: Amruta N…" at bounding box center [269, 97] width 166 height 98
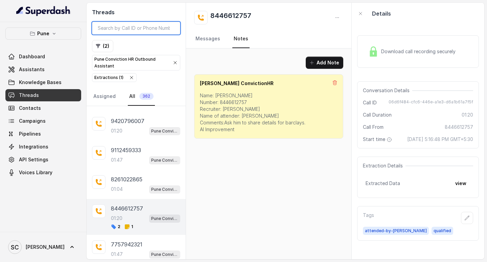
click at [130, 26] on input "search" at bounding box center [136, 28] width 88 height 13
click at [129, 25] on input "search" at bounding box center [136, 28] width 88 height 13
paste input "8298098916"
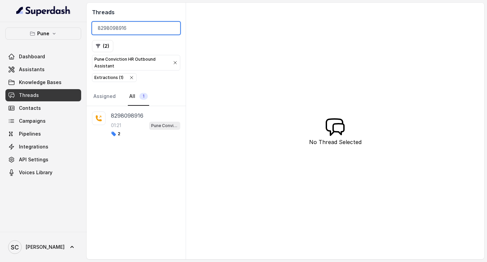
type input "8298098916"
click at [127, 122] on div "01:21 Pune Conviction HR Outbound Assistant" at bounding box center [145, 125] width 69 height 9
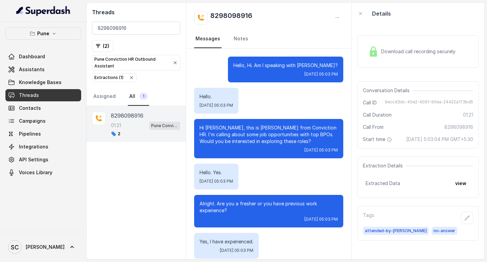
scroll to position [446, 0]
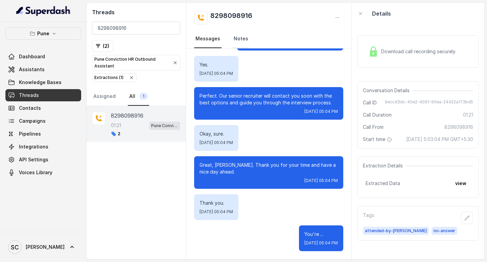
click at [233, 36] on link "Notes" at bounding box center [241, 39] width 17 height 18
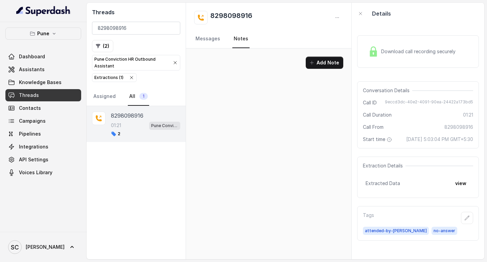
scroll to position [0, 0]
click at [326, 61] on button "Add Note" at bounding box center [325, 63] width 38 height 12
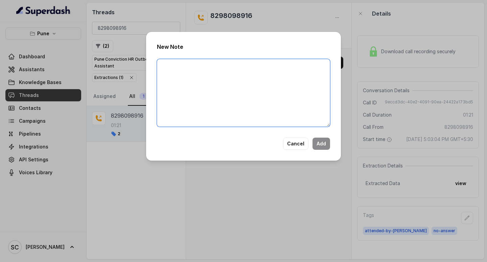
click at [210, 67] on textarea at bounding box center [243, 93] width 173 height 68
paste textarea "Name Number Recruiter Name of attender Comments AI Improvement"
click at [168, 62] on textarea "Name Number Recruiter Name of attender Comments AI Improvement" at bounding box center [243, 93] width 173 height 68
click at [176, 62] on textarea "Name Number Recruiter Name of attender Comments AI Improvement" at bounding box center [243, 93] width 173 height 68
paste textarea "Bipin"
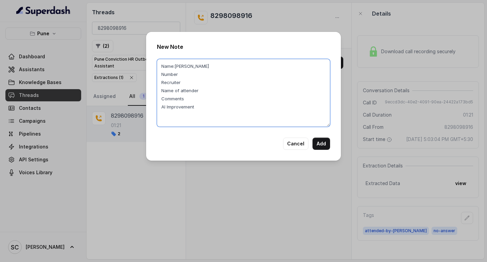
click at [180, 76] on textarea "Name:Bipin Number Recruiter Name of attender Comments AI Improvement" at bounding box center [243, 93] width 173 height 68
paste textarea "8298098916"
click at [180, 81] on textarea "Name:Bipin Number:8298098916 Recruiter Name of attender Comments AI Improvement" at bounding box center [243, 93] width 173 height 68
paste textarea "Amruta"
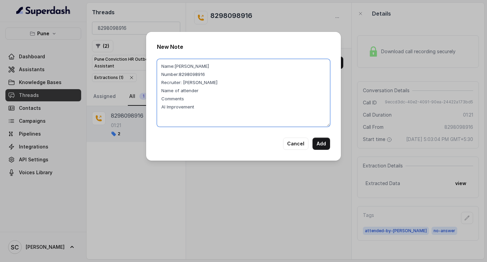
click at [198, 89] on textarea "Name:Bipin Number:8298098916 Recruiter: Amruta Name of attender Comments AI Imp…" at bounding box center [243, 93] width 173 height 68
paste textarea "Amruta"
click at [199, 91] on textarea "Name:Bipin Number:8298098916 Recruiter: Amruta Name of attender:Amruta Comments…" at bounding box center [243, 93] width 173 height 68
click at [193, 98] on textarea "Name:Bipin Number:8298098916 Recruiter: Amruta Name of attender: Amruta Comment…" at bounding box center [243, 93] width 173 height 68
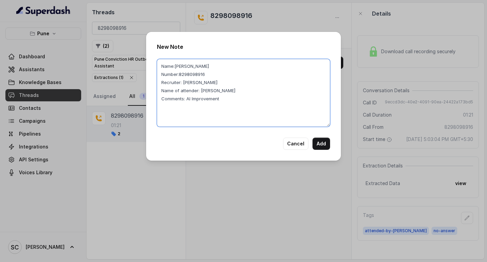
paste textarea "Not good in comms, No option"
click at [200, 106] on textarea "Name:Bipin Number:8298098916 Recruiter: Amruta Name of attender: Amruta Comment…" at bounding box center [243, 93] width 173 height 68
type textarea "Name:Bipin Number:8298098916 Recruiter: Amruta Name of attender: Amruta Comment…"
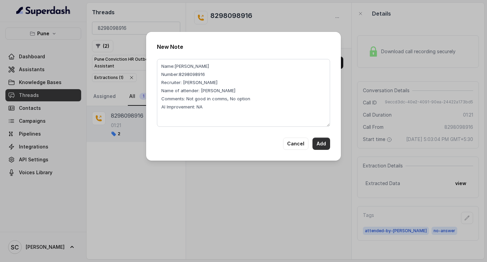
click at [317, 140] on button "Add" at bounding box center [322, 143] width 18 height 12
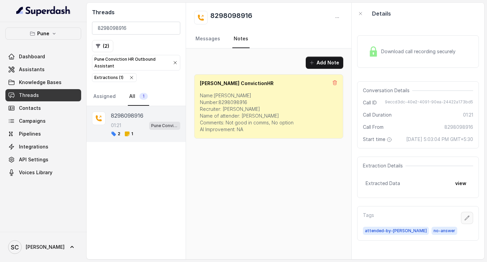
click at [465, 220] on icon "button" at bounding box center [467, 217] width 5 height 5
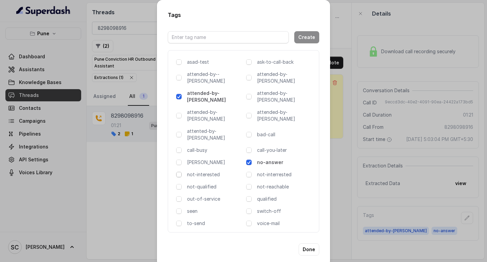
click at [177, 172] on span at bounding box center [178, 174] width 5 height 5
click at [178, 172] on span at bounding box center [178, 174] width 5 height 5
click at [312, 243] on button "Done" at bounding box center [309, 249] width 21 height 12
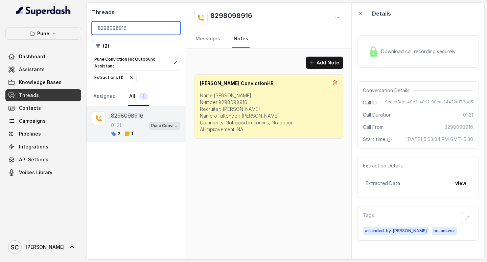
click at [172, 28] on input "8298098916" at bounding box center [136, 28] width 88 height 13
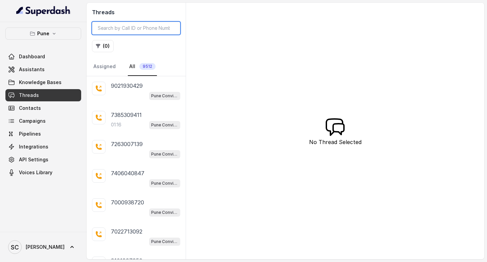
click at [126, 30] on input "search" at bounding box center [136, 28] width 88 height 13
click at [101, 26] on input "search" at bounding box center [136, 28] width 88 height 13
paste input "8446612757"
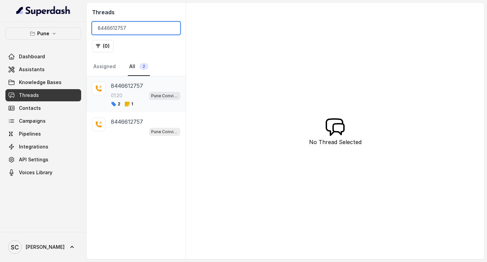
type input "8446612757"
click at [123, 85] on p "8446612757" at bounding box center [127, 86] width 32 height 8
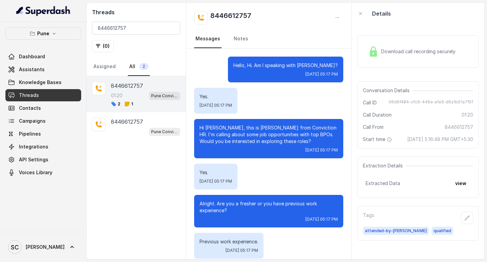
scroll to position [439, 0]
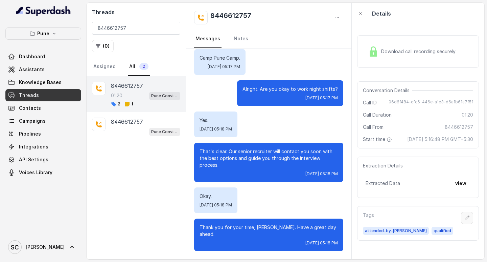
click at [465, 220] on icon "button" at bounding box center [467, 217] width 5 height 5
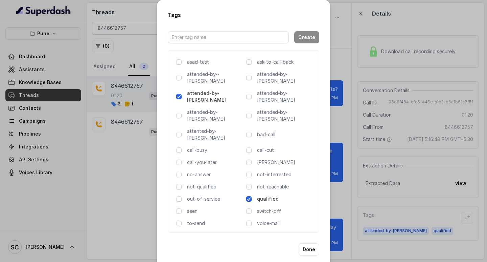
click at [250, 196] on span at bounding box center [248, 198] width 5 height 5
click at [180, 184] on span at bounding box center [178, 186] width 5 height 5
click at [310, 243] on button "Done" at bounding box center [309, 249] width 21 height 12
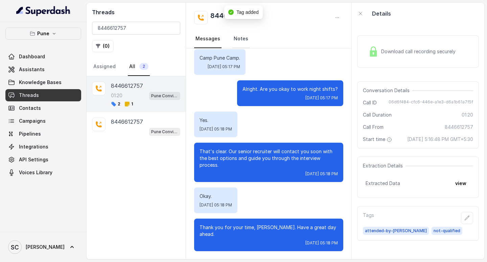
click at [243, 40] on link "Notes" at bounding box center [241, 39] width 17 height 18
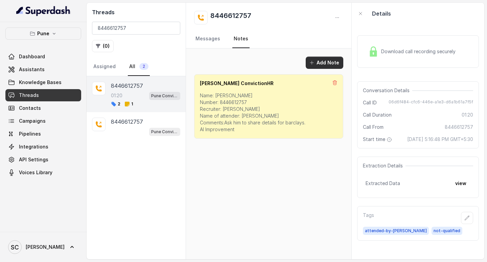
click at [326, 60] on button "Add Note" at bounding box center [325, 63] width 38 height 12
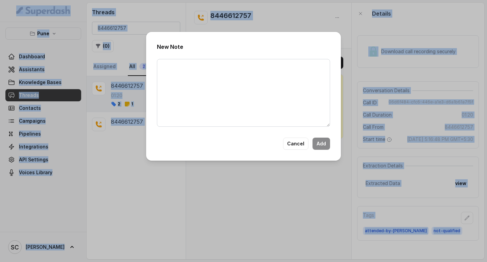
click at [217, 73] on textarea at bounding box center [243, 93] width 173 height 68
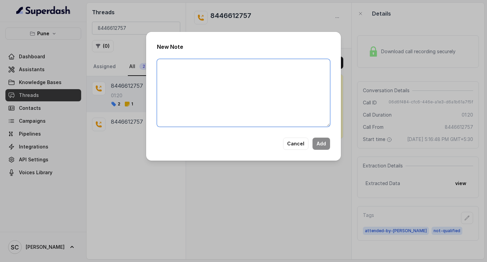
paste textarea "8446612757"
click at [161, 63] on textarea "8446612757" at bounding box center [243, 93] width 173 height 68
paste textarea "Name Number Recruiter Name of attender Comments AI Improvement"
click at [173, 112] on textarea "Name Number Recruiter Name of attender Comments AI Improvement 8446612757" at bounding box center [243, 93] width 173 height 68
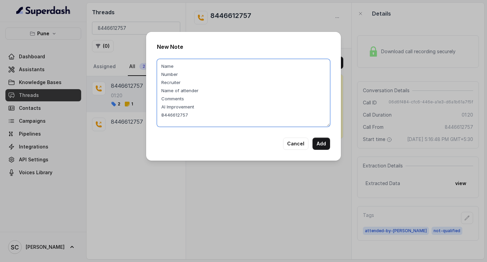
click at [173, 112] on textarea "Name Number Recruiter Name of attender Comments AI Improvement 8446612757" at bounding box center [243, 93] width 173 height 68
click at [179, 72] on textarea "Name Number Recruiter Name of attender Comments AI Improvement" at bounding box center [243, 93] width 173 height 68
paste textarea "8446612757"
click at [180, 62] on textarea "Name Number: 8446612757 Recruiter Name of attender Comments AI Improvement" at bounding box center [243, 93] width 173 height 68
click at [194, 99] on textarea "Name: [PERSON_NAME] Number: 8446612757 Recruiter Name of attender Comments AI I…" at bounding box center [243, 93] width 173 height 68
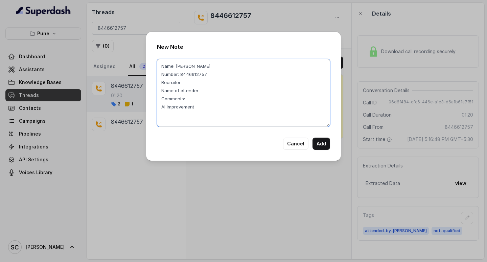
paste textarea "Not eligible for barclays current designation lead operations. current package …"
click at [203, 92] on textarea "Name: [PERSON_NAME] Number: 8446612757 Recruiter Name of attender Comments: Not…" at bounding box center [243, 93] width 173 height 68
click at [181, 79] on textarea "Name: [PERSON_NAME] Number: 8446612757 Recruiter Name of attender Comments: Not…" at bounding box center [243, 93] width 173 height 68
click at [200, 90] on textarea "Name: [PERSON_NAME] Number: 8446612757 Recruiter: [PERSON_NAME] Name of attende…" at bounding box center [243, 93] width 173 height 68
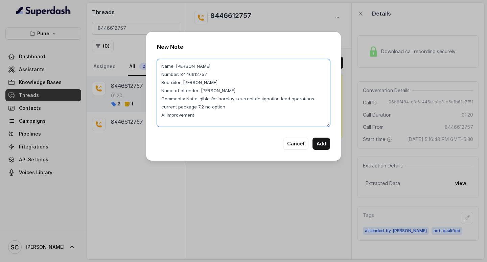
click at [197, 116] on textarea "Name: [PERSON_NAME] Number: 8446612757 Recruiter: [PERSON_NAME] Name of attende…" at bounding box center [243, 93] width 173 height 68
type textarea "Name: [PERSON_NAME] Number: 8446612757 Recruiter: [PERSON_NAME] Name of attende…"
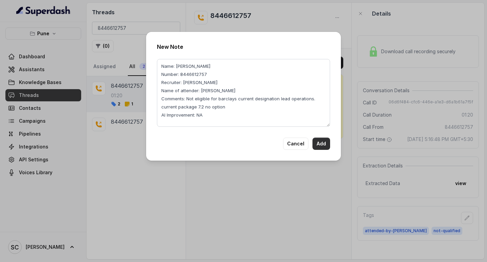
click at [328, 141] on button "Add" at bounding box center [322, 143] width 18 height 12
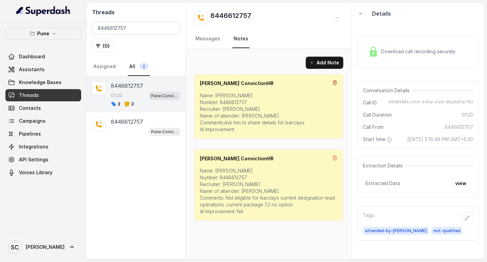
click at [334, 81] on icon at bounding box center [335, 82] width 4 height 4
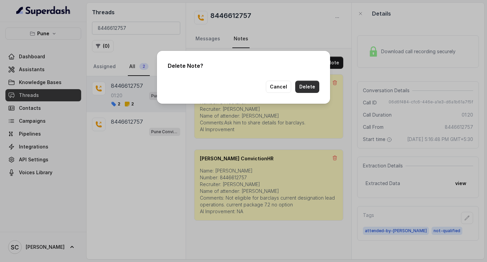
click at [307, 83] on button "Delete" at bounding box center [307, 87] width 24 height 12
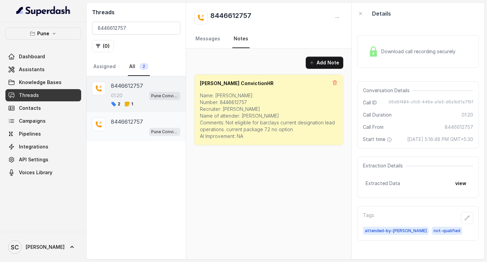
click at [132, 123] on p "8446612757" at bounding box center [127, 121] width 32 height 8
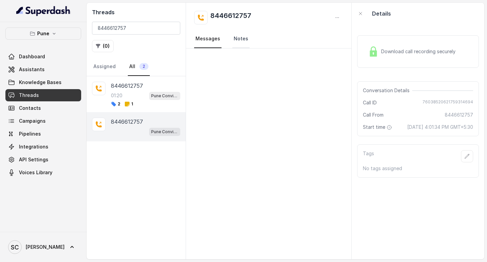
click at [239, 42] on link "Notes" at bounding box center [241, 39] width 17 height 18
click at [203, 40] on link "Messages" at bounding box center [207, 39] width 27 height 18
click at [171, 28] on input "8446612757" at bounding box center [136, 28] width 88 height 13
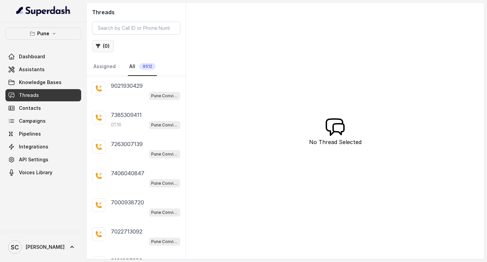
click at [100, 48] on icon "button" at bounding box center [97, 45] width 5 height 5
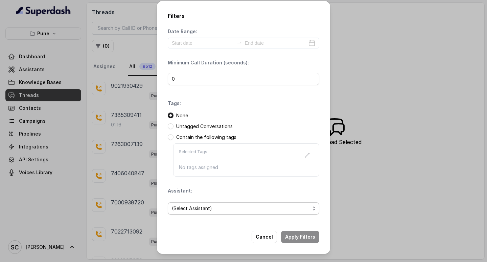
click at [203, 211] on span "(Select Assistant)" at bounding box center [241, 208] width 138 height 8
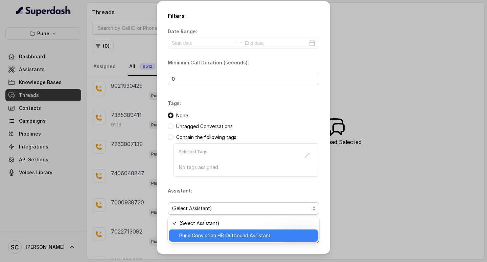
click at [202, 235] on span "Pune Conviction HR Outbound Assistant" at bounding box center [246, 235] width 135 height 8
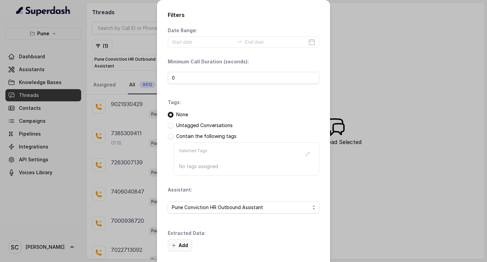
click at [180, 247] on button "Add" at bounding box center [180, 245] width 24 height 12
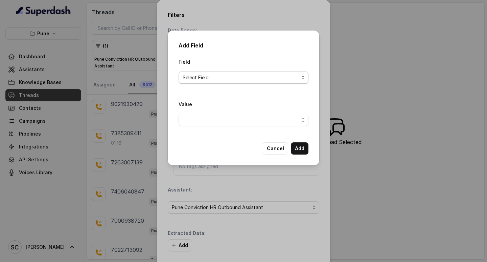
click at [197, 77] on span "Select Field" at bounding box center [241, 77] width 116 height 8
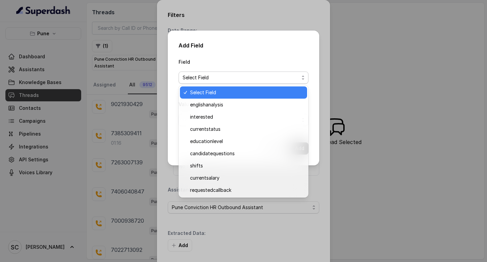
click at [197, 77] on span "Select Field" at bounding box center [241, 77] width 116 height 8
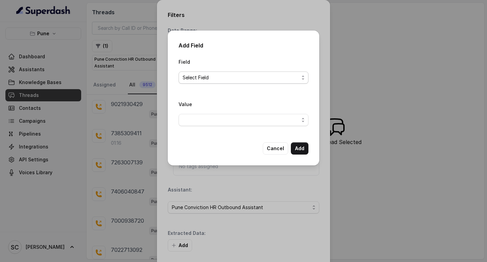
click at [201, 78] on span "Select Field" at bounding box center [241, 77] width 116 height 8
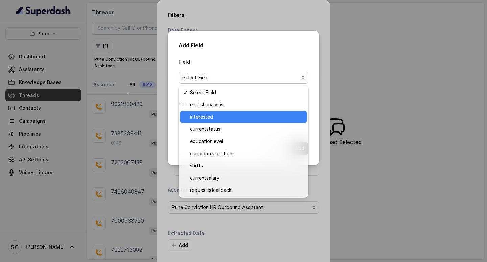
click at [202, 113] on span "interested" at bounding box center [246, 117] width 113 height 8
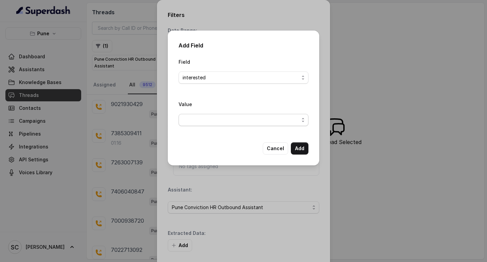
click at [197, 120] on span "button" at bounding box center [244, 120] width 130 height 12
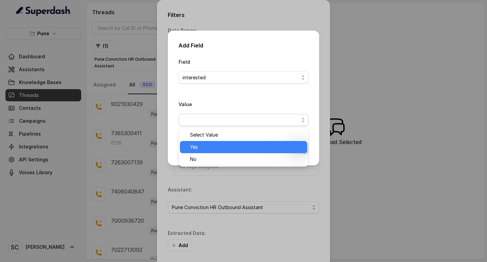
click at [196, 144] on span "Yes" at bounding box center [246, 147] width 113 height 8
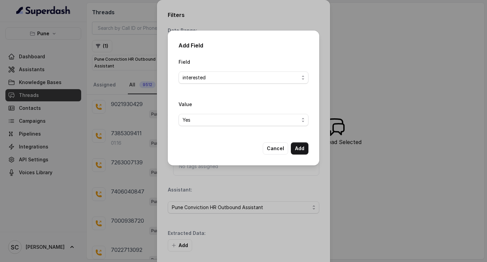
drag, startPoint x: 196, startPoint y: 144, endPoint x: 200, endPoint y: 145, distance: 4.5
click at [196, 143] on div "Field interested Value Yes Cancel Add" at bounding box center [244, 106] width 130 height 97
click at [301, 148] on button "Add" at bounding box center [300, 148] width 18 height 12
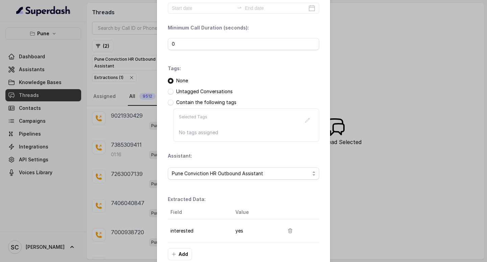
scroll to position [71, 0]
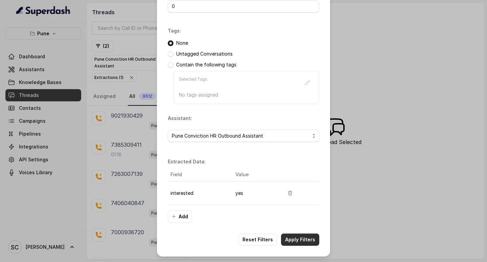
click at [294, 237] on button "Apply Filters" at bounding box center [300, 239] width 38 height 12
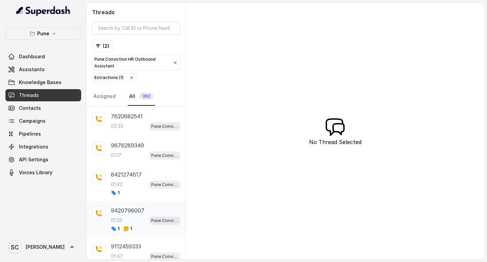
scroll to position [1709, 0]
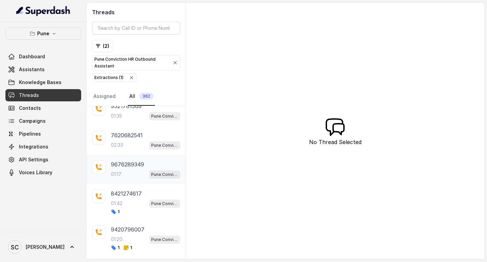
click at [126, 165] on p "9676289349" at bounding box center [127, 164] width 33 height 8
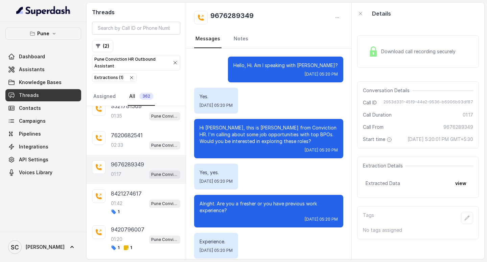
scroll to position [433, 0]
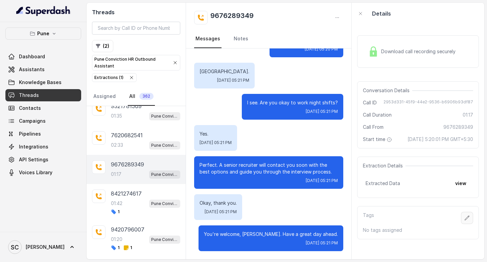
click at [465, 220] on icon "button" at bounding box center [467, 217] width 5 height 5
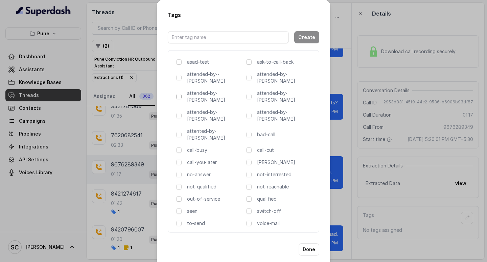
click at [180, 94] on span at bounding box center [178, 96] width 5 height 5
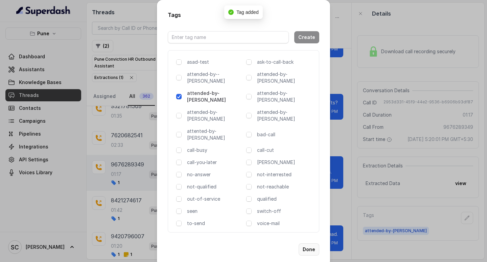
click at [308, 243] on button "Done" at bounding box center [309, 249] width 21 height 12
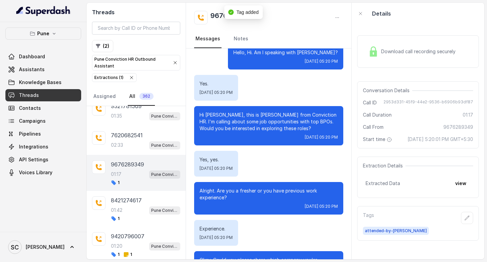
scroll to position [0, 0]
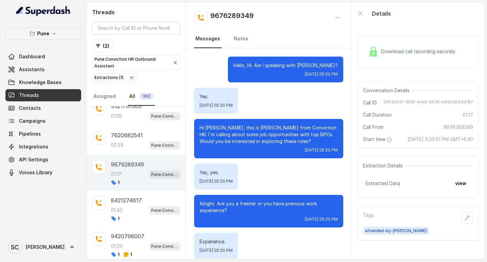
click at [235, 13] on h2 "9676289349" at bounding box center [232, 18] width 43 height 14
copy h2 "9676289349"
click at [465, 220] on icon "button" at bounding box center [467, 217] width 5 height 5
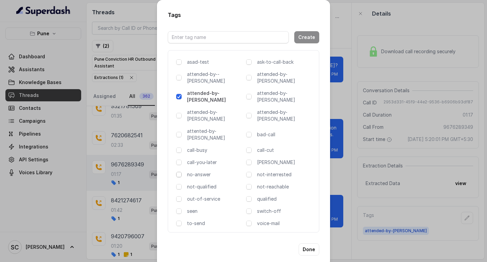
click at [178, 172] on span at bounding box center [178, 174] width 5 height 5
click at [304, 243] on button "Done" at bounding box center [309, 249] width 21 height 12
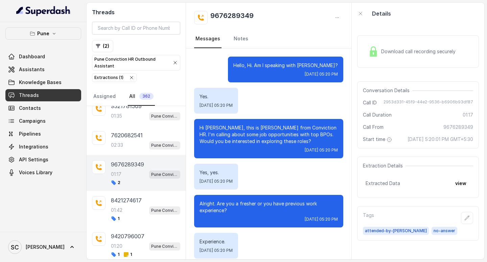
click at [124, 174] on div "01:17 Pune Conviction HR Outbound Assistant" at bounding box center [145, 174] width 69 height 9
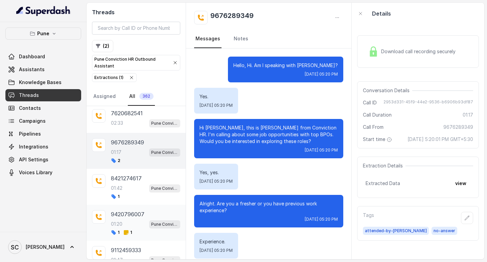
scroll to position [1742, 0]
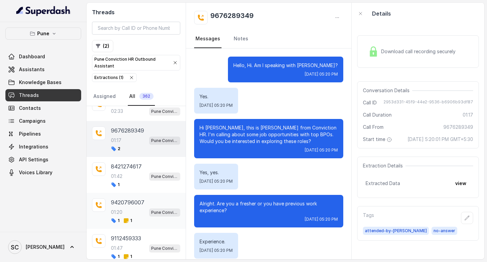
click at [133, 207] on div "9420796007 01:20 Pune Conviction HR Outbound Assistant 1 1" at bounding box center [145, 210] width 69 height 25
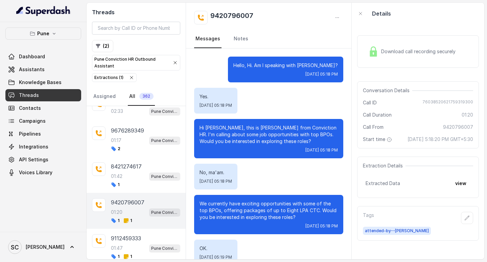
scroll to position [391, 0]
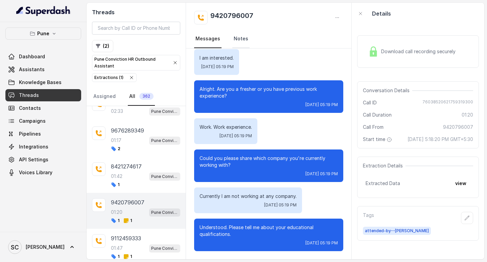
click at [236, 40] on link "Notes" at bounding box center [241, 39] width 17 height 18
